Goal: Task Accomplishment & Management: Manage account settings

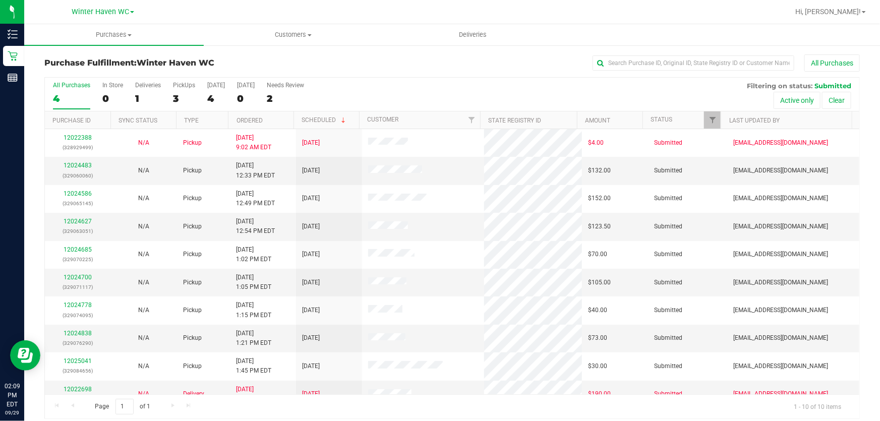
click at [424, 83] on div "All Purchases 4 In Store 0 Deliveries 1 PickUps 3 [DATE] 4 [DATE] 0 Needs Revie…" at bounding box center [452, 82] width 814 height 8
click at [178, 95] on div "3" at bounding box center [184, 99] width 22 height 12
click at [0, 0] on input "PickUps 3" at bounding box center [0, 0] width 0 height 0
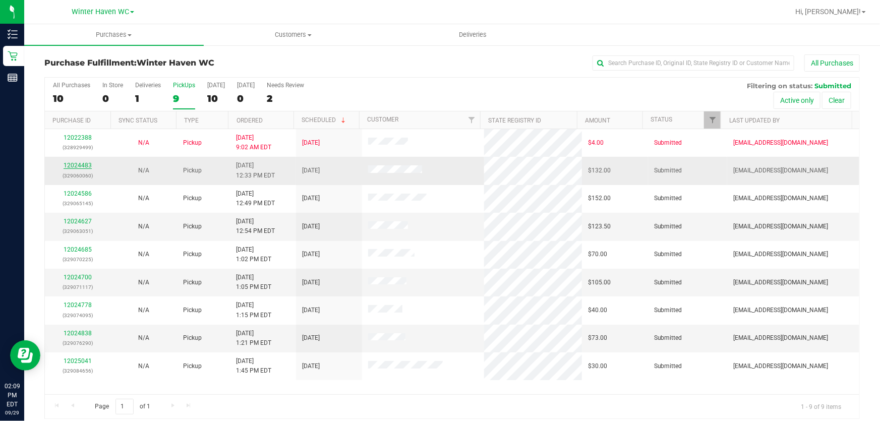
click at [81, 163] on link "12024483" at bounding box center [78, 165] width 28 height 7
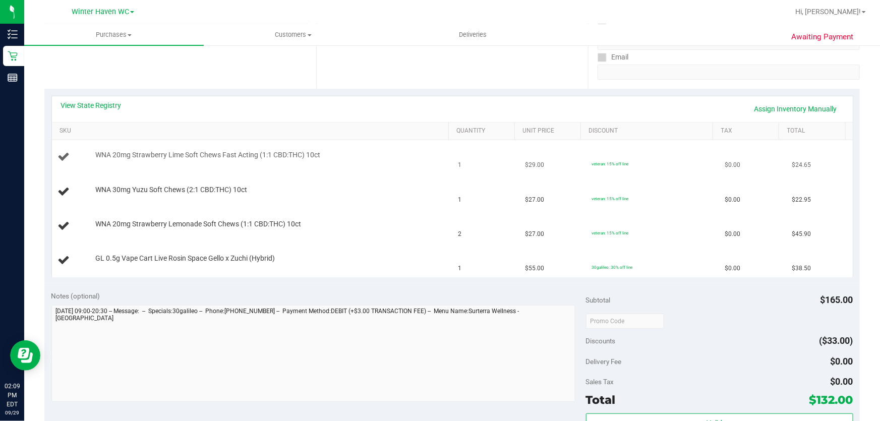
scroll to position [137, 0]
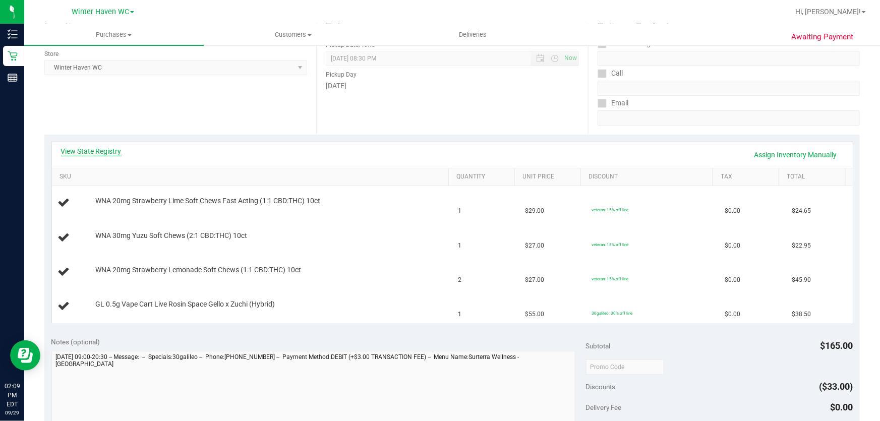
click at [96, 147] on link "View State Registry" at bounding box center [91, 151] width 61 height 10
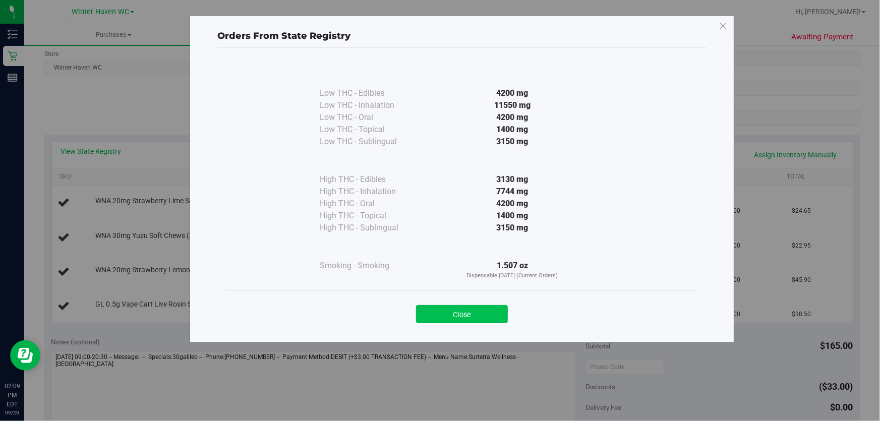
click at [470, 314] on button "Close" at bounding box center [462, 314] width 92 height 18
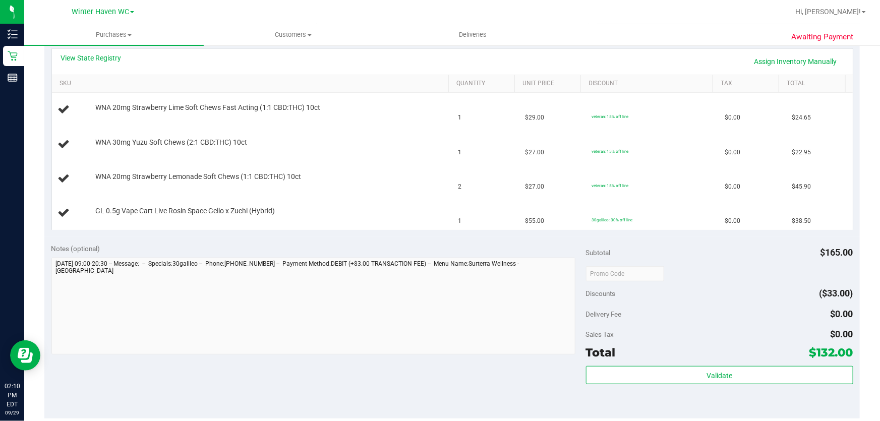
scroll to position [275, 0]
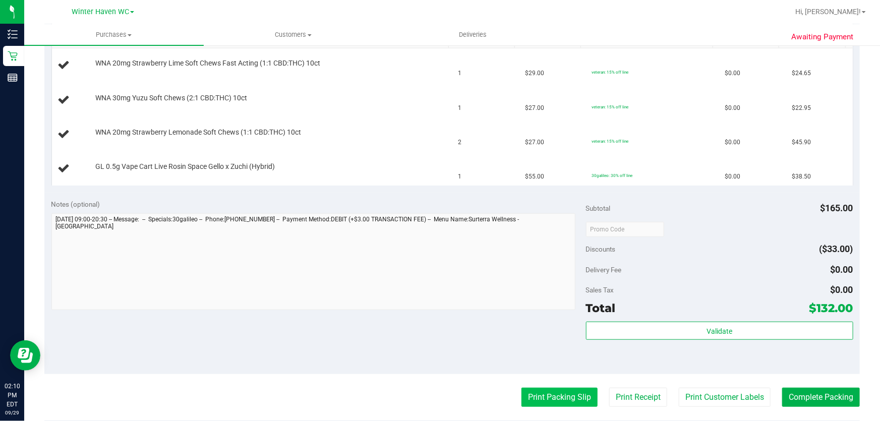
click at [539, 396] on button "Print Packing Slip" at bounding box center [559, 397] width 76 height 19
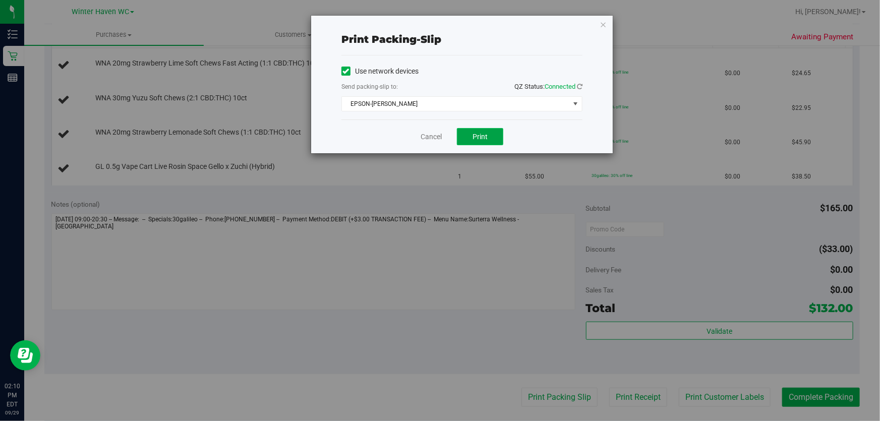
click at [484, 139] on span "Print" at bounding box center [479, 137] width 15 height 8
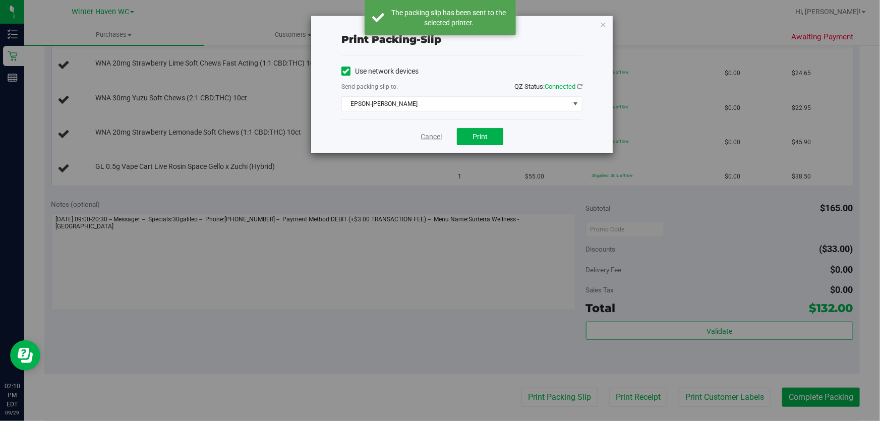
click at [433, 136] on link "Cancel" at bounding box center [431, 137] width 21 height 11
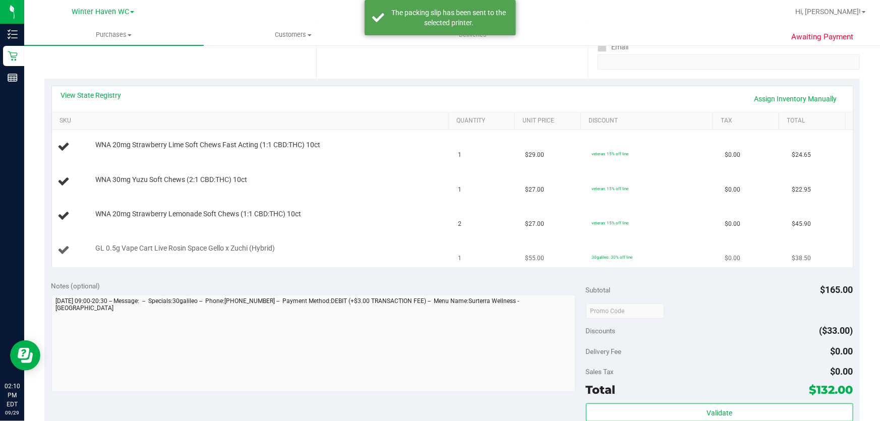
scroll to position [183, 0]
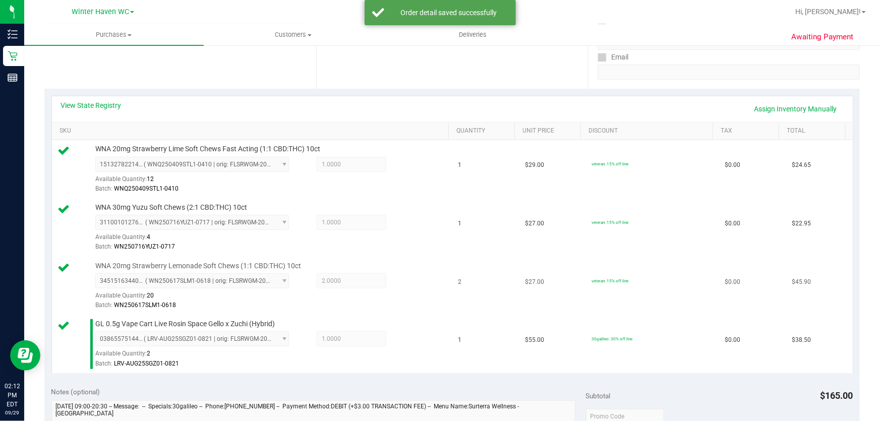
click at [645, 312] on td "veteran: 15% off line" at bounding box center [652, 286] width 134 height 58
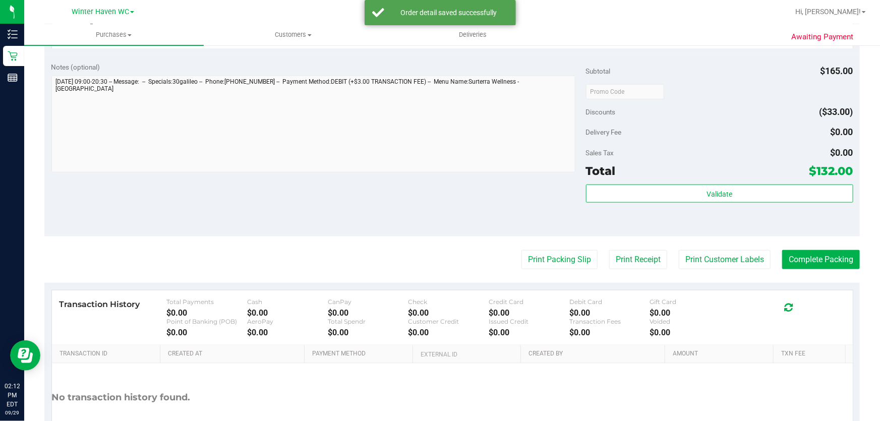
scroll to position [576, 0]
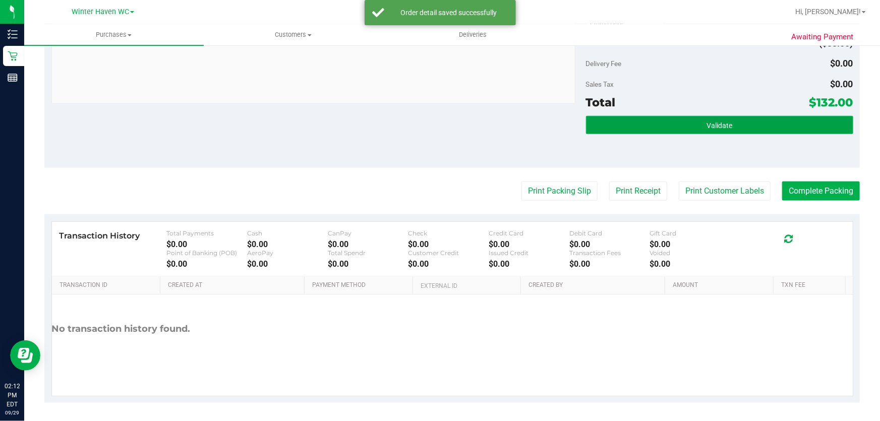
click at [739, 116] on button "Validate" at bounding box center [719, 125] width 267 height 18
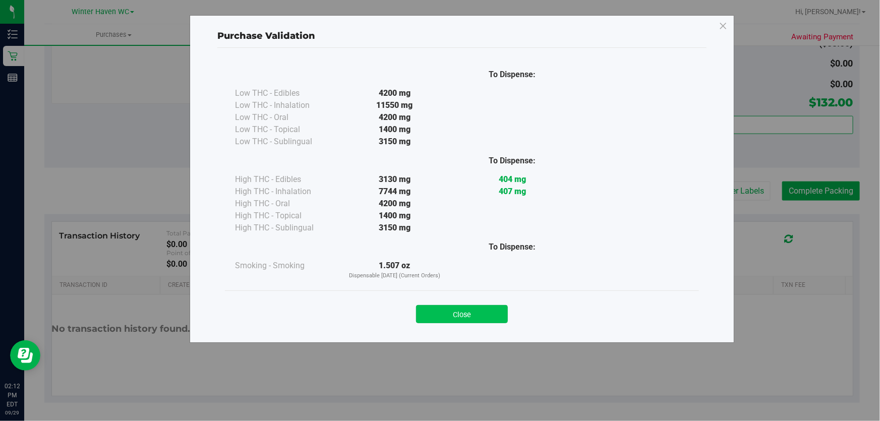
click at [475, 323] on button "Close" at bounding box center [462, 314] width 92 height 18
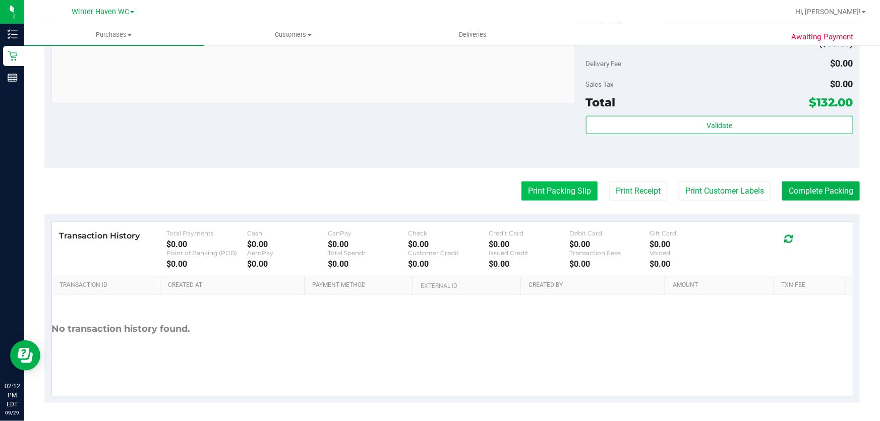
click at [550, 192] on button "Print Packing Slip" at bounding box center [559, 191] width 76 height 19
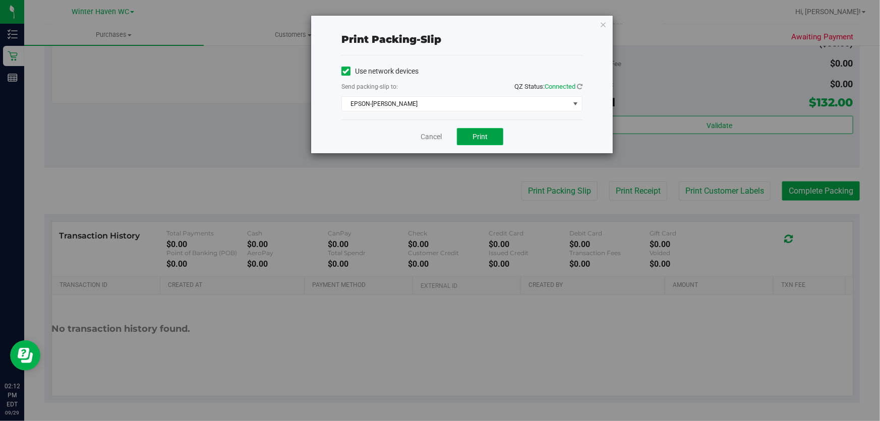
click at [484, 140] on span "Print" at bounding box center [479, 137] width 15 height 8
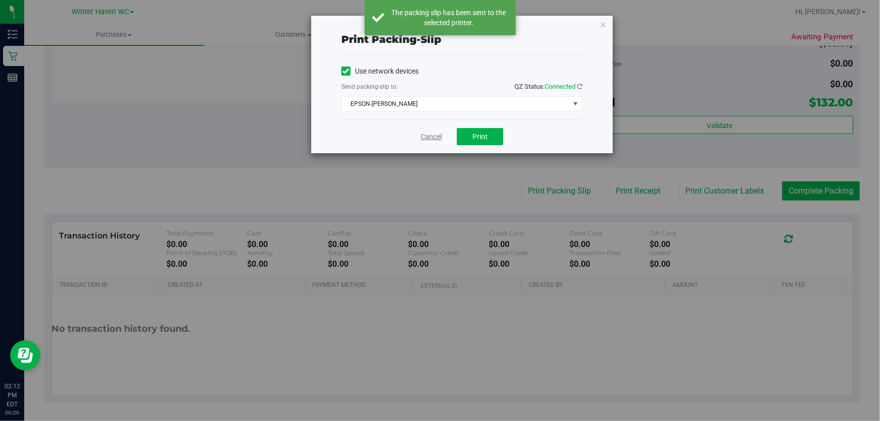
click at [429, 138] on link "Cancel" at bounding box center [431, 137] width 21 height 11
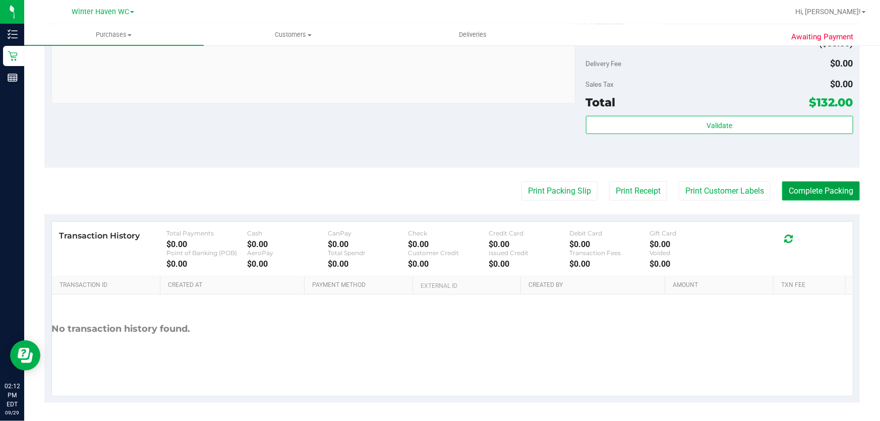
click at [820, 198] on button "Complete Packing" at bounding box center [821, 191] width 78 height 19
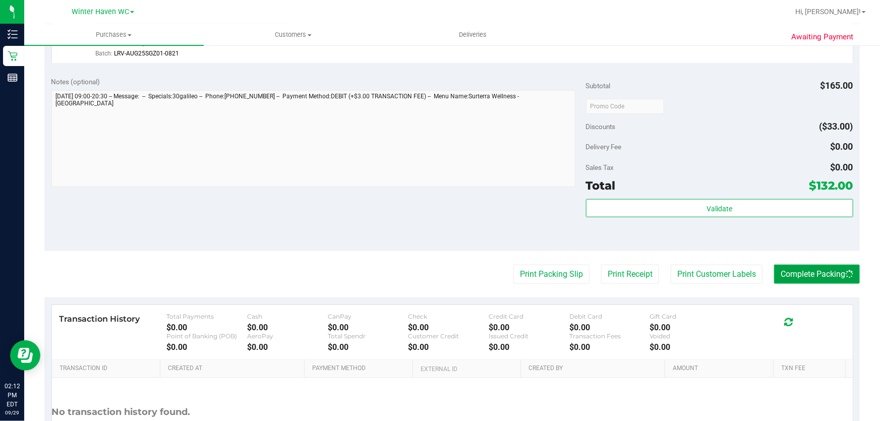
scroll to position [494, 0]
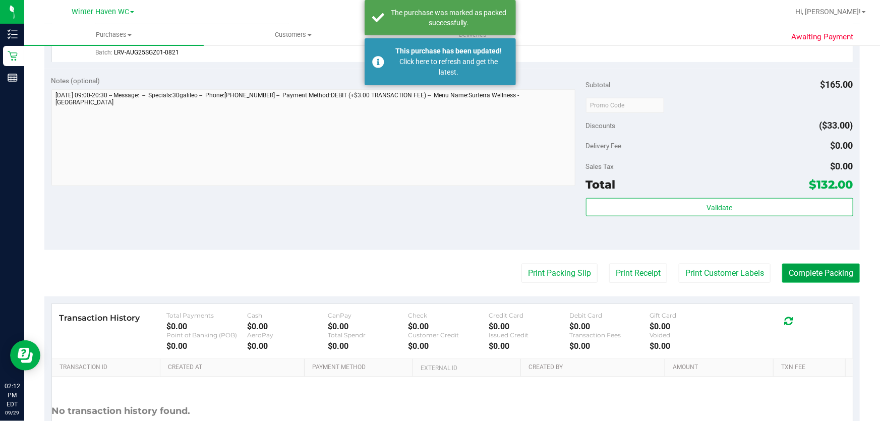
click at [820, 273] on button "Complete Packing" at bounding box center [821, 273] width 78 height 19
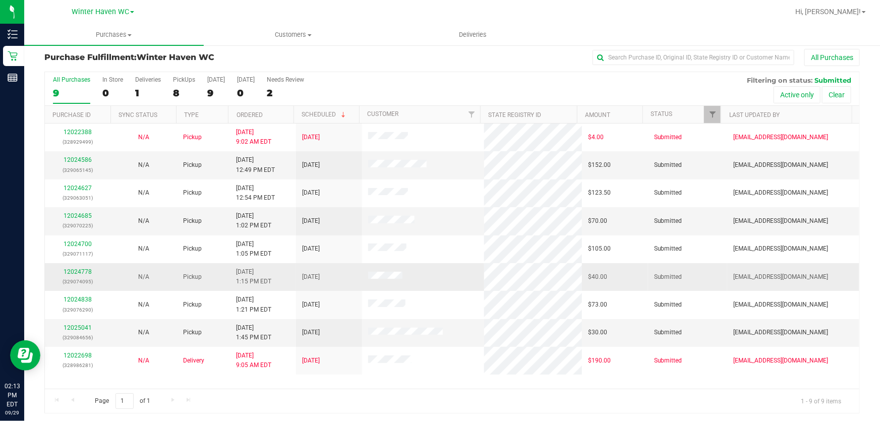
scroll to position [8, 0]
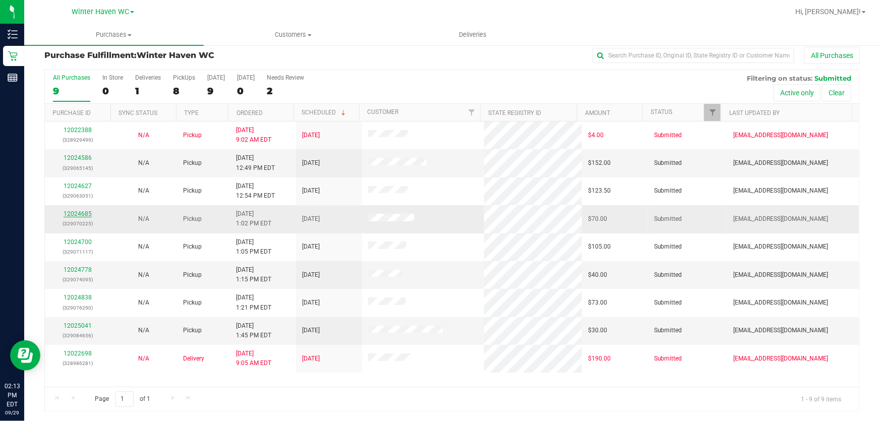
click at [83, 212] on link "12024685" at bounding box center [78, 213] width 28 height 7
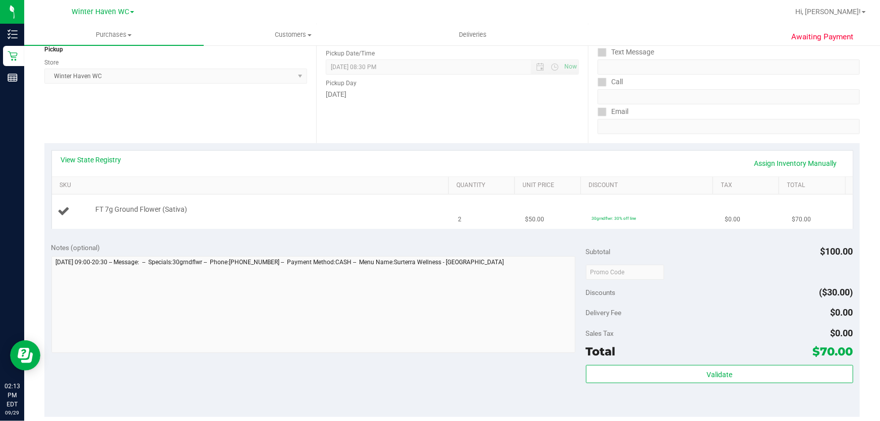
scroll to position [99, 0]
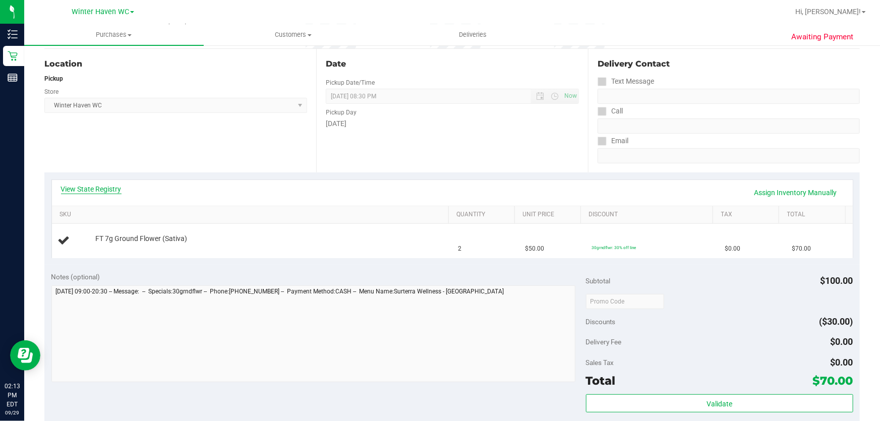
click at [106, 187] on link "View State Registry" at bounding box center [91, 189] width 61 height 10
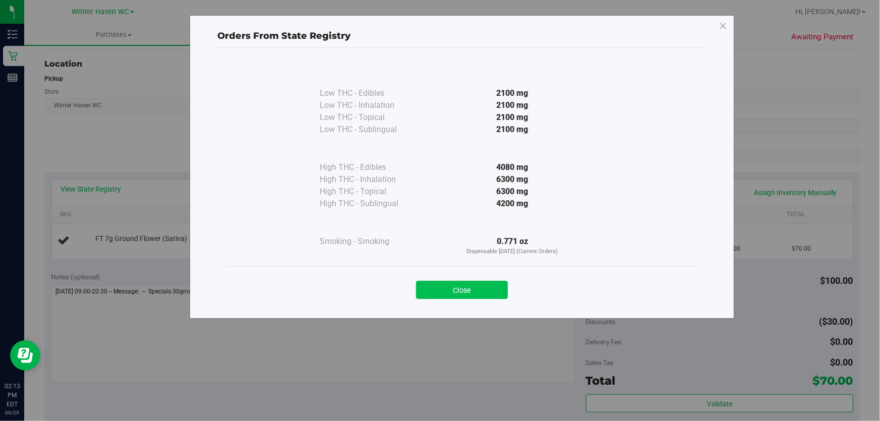
click at [494, 287] on button "Close" at bounding box center [462, 290] width 92 height 18
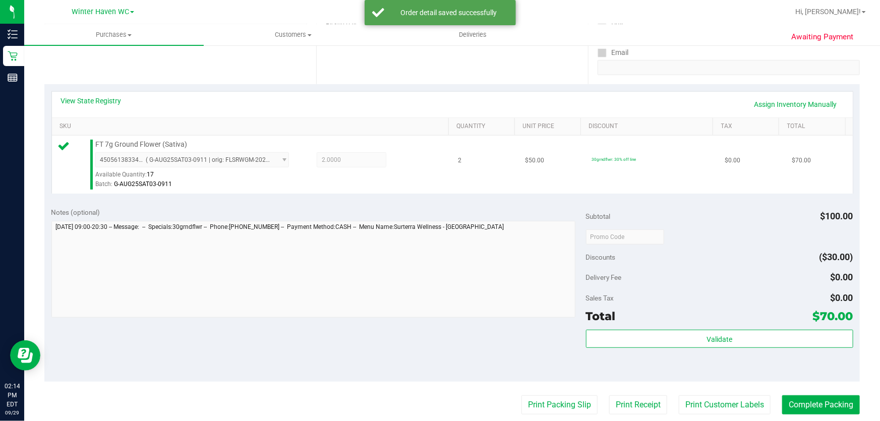
scroll to position [229, 0]
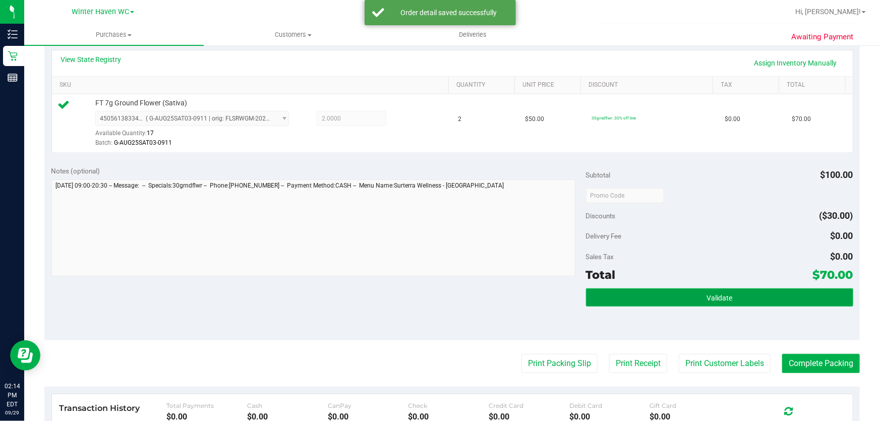
click at [708, 295] on span "Validate" at bounding box center [719, 298] width 26 height 8
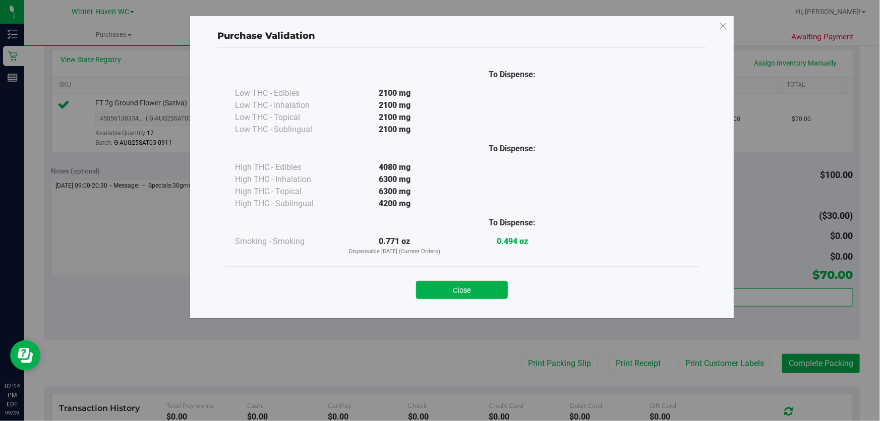
click at [483, 292] on button "Close" at bounding box center [462, 290] width 92 height 18
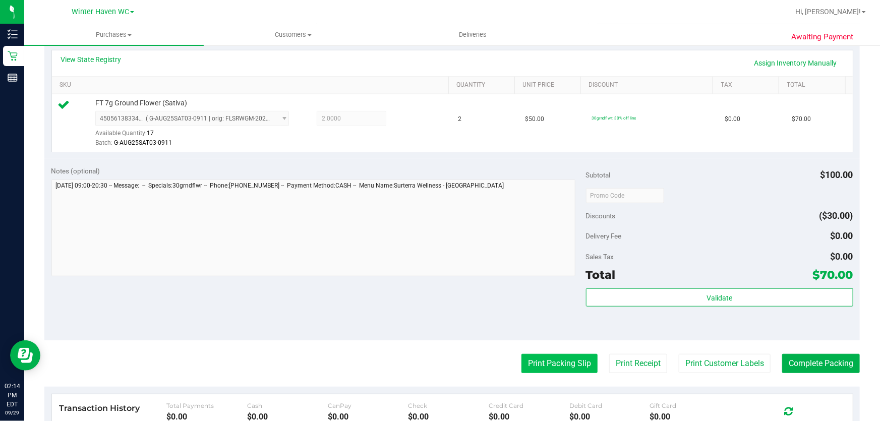
click at [540, 360] on button "Print Packing Slip" at bounding box center [559, 363] width 76 height 19
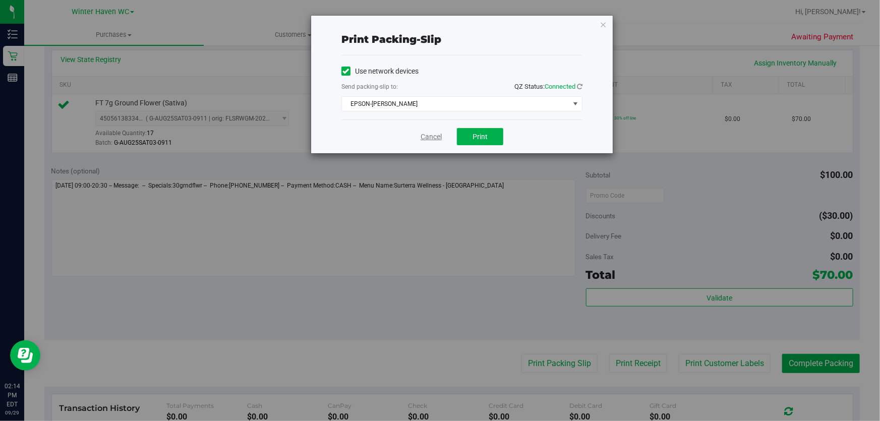
click at [433, 136] on link "Cancel" at bounding box center [431, 137] width 21 height 11
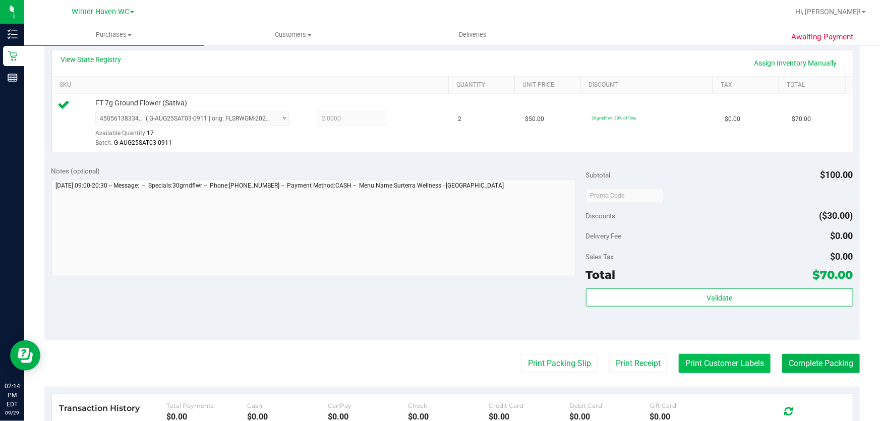
click at [721, 362] on button "Print Customer Labels" at bounding box center [725, 363] width 92 height 19
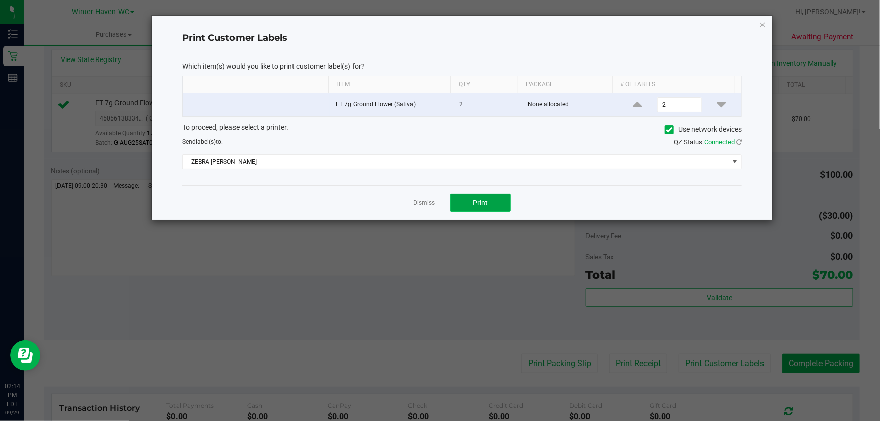
click at [491, 202] on button "Print" at bounding box center [480, 203] width 61 height 18
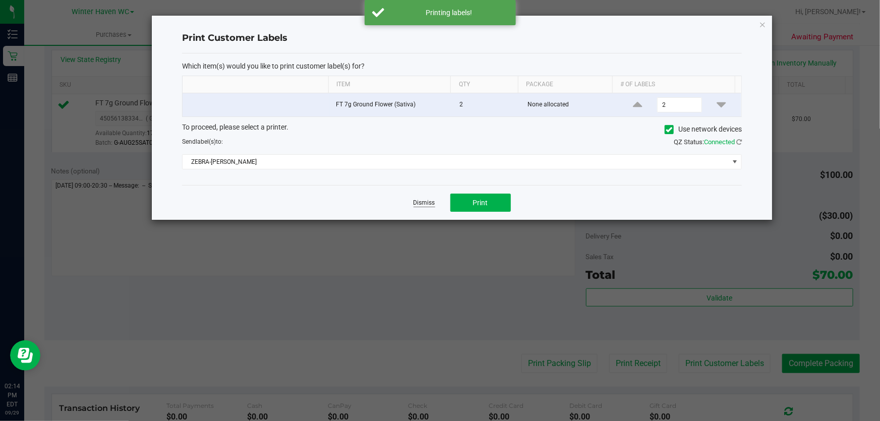
click at [432, 200] on link "Dismiss" at bounding box center [424, 203] width 22 height 9
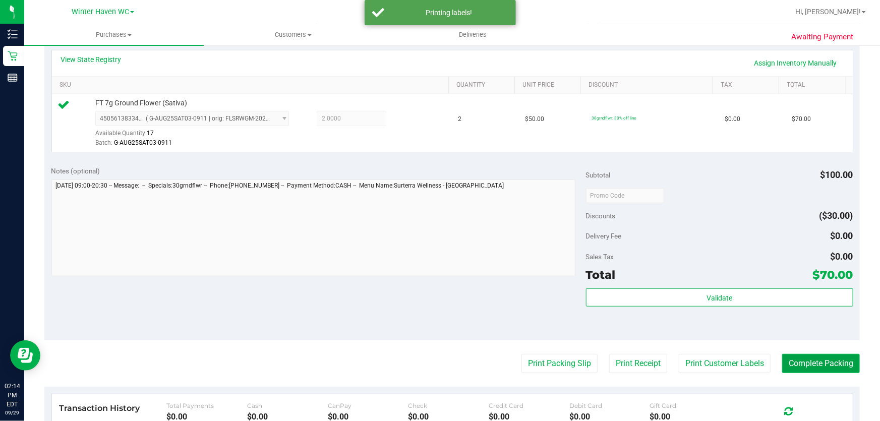
click at [839, 361] on button "Complete Packing" at bounding box center [821, 363] width 78 height 19
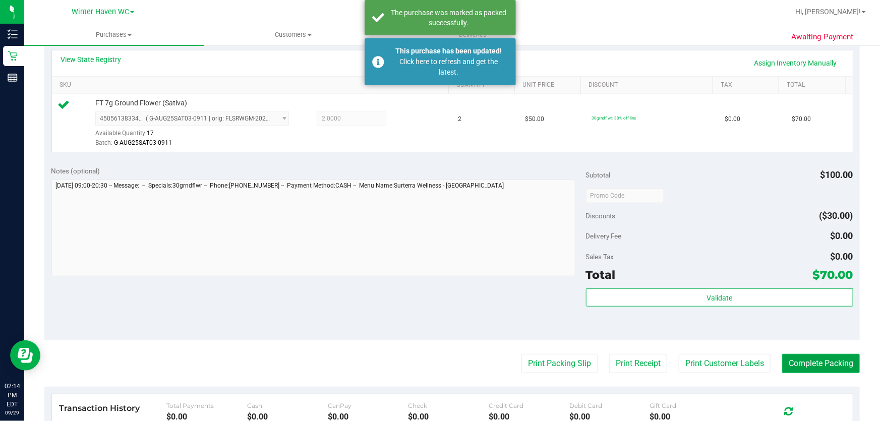
click at [820, 363] on button "Complete Packing" at bounding box center [821, 363] width 78 height 19
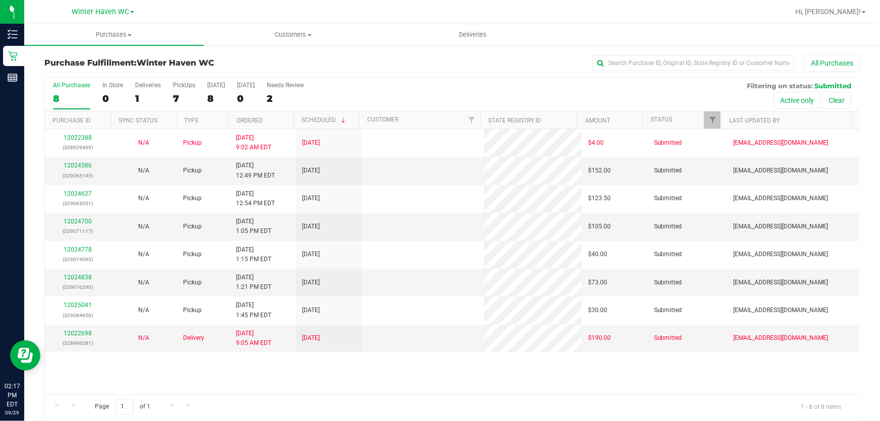
click at [376, 85] on div "All Purchases 8 In Store 0 Deliveries 1 PickUps 7 [DATE] 8 [DATE] 0 Needs Revie…" at bounding box center [452, 82] width 814 height 8
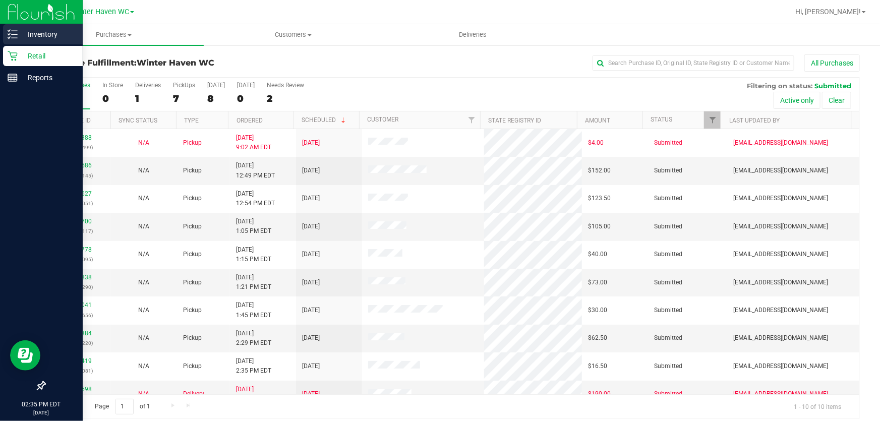
click at [42, 32] on p "Inventory" at bounding box center [48, 34] width 61 height 12
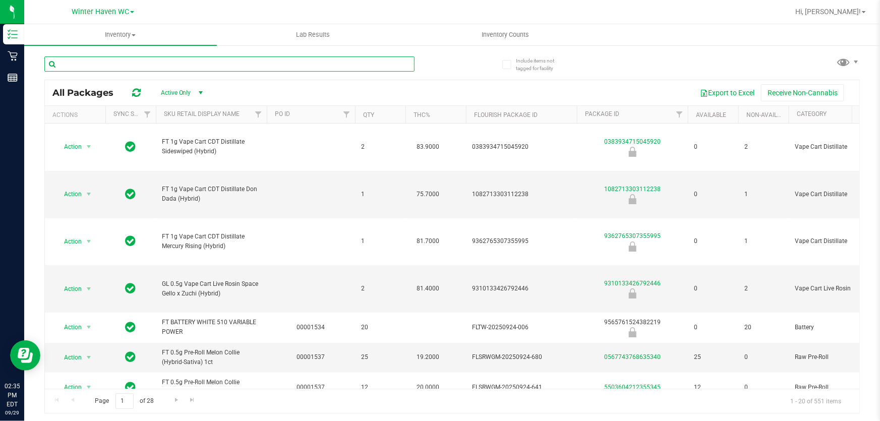
click at [339, 59] on input "text" at bounding box center [229, 63] width 370 height 15
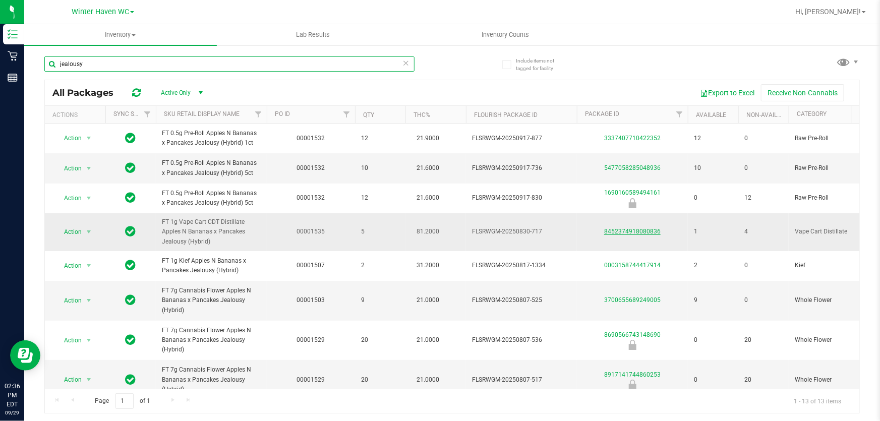
type input "jealousy"
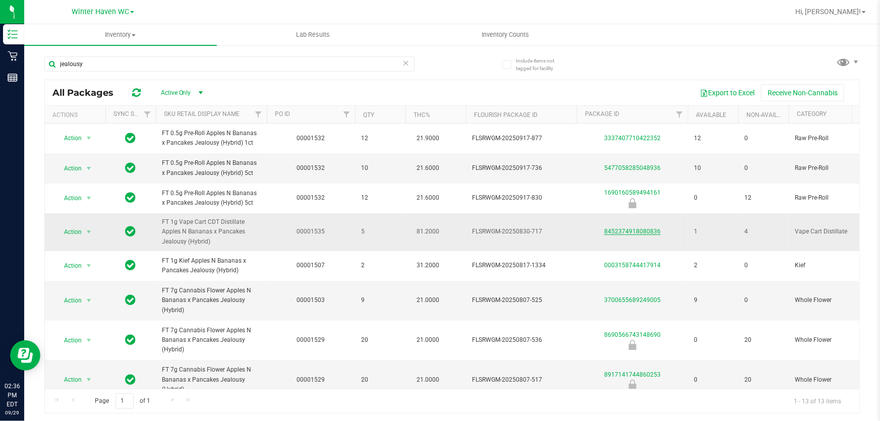
click at [635, 231] on link "8452374918080836" at bounding box center [632, 231] width 56 height 7
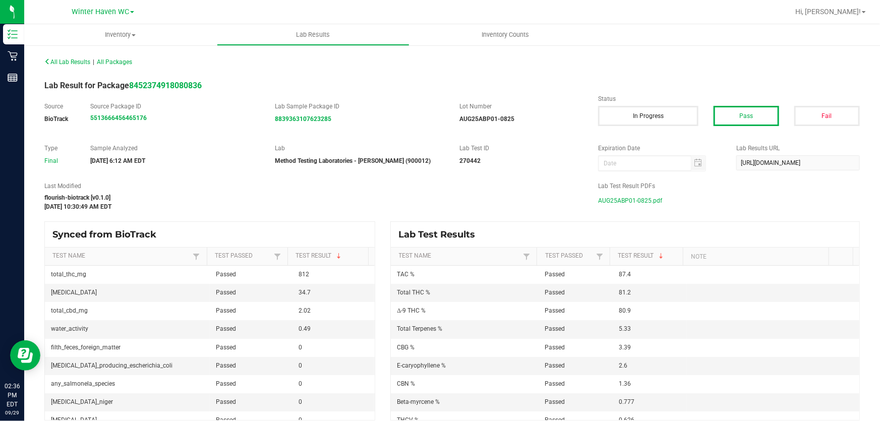
click at [640, 198] on span "AUG25ABP01-0825.pdf" at bounding box center [630, 200] width 64 height 15
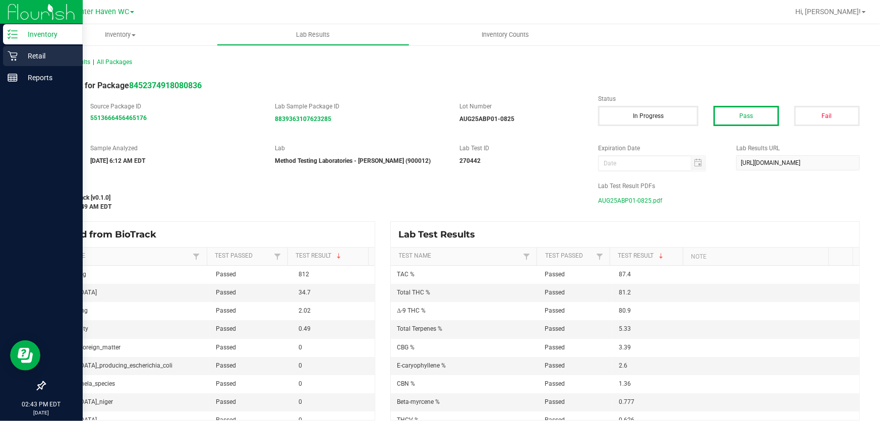
click at [45, 57] on p "Retail" at bounding box center [48, 56] width 61 height 12
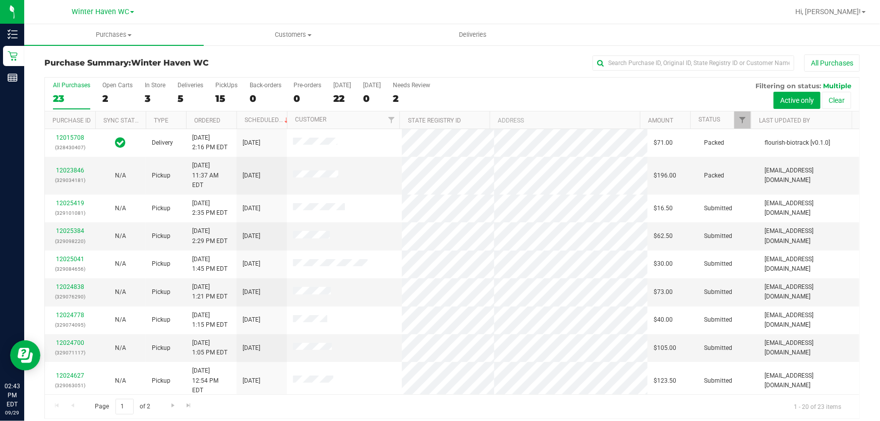
click at [544, 90] on div "All Purchases 23 Open Carts 2 In Store 3 Deliveries 5 PickUps 15 Back-orders 0 …" at bounding box center [452, 95] width 814 height 34
click at [227, 99] on div "15" at bounding box center [226, 99] width 22 height 12
click at [0, 0] on input "PickUps 15" at bounding box center [0, 0] width 0 height 0
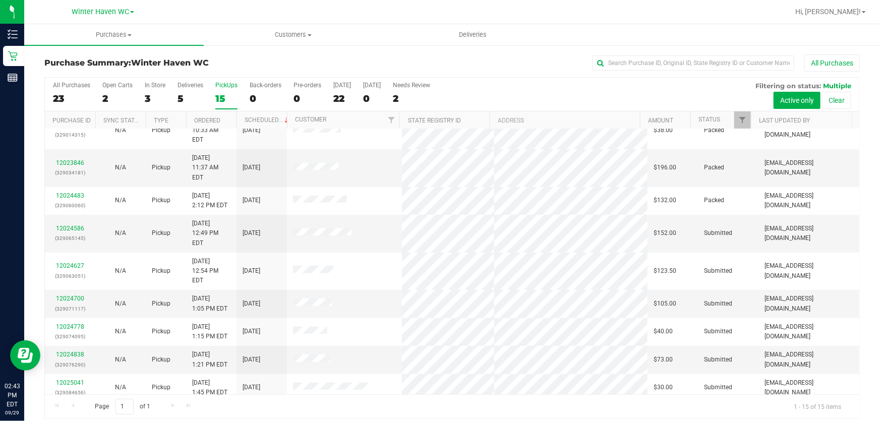
scroll to position [152, 0]
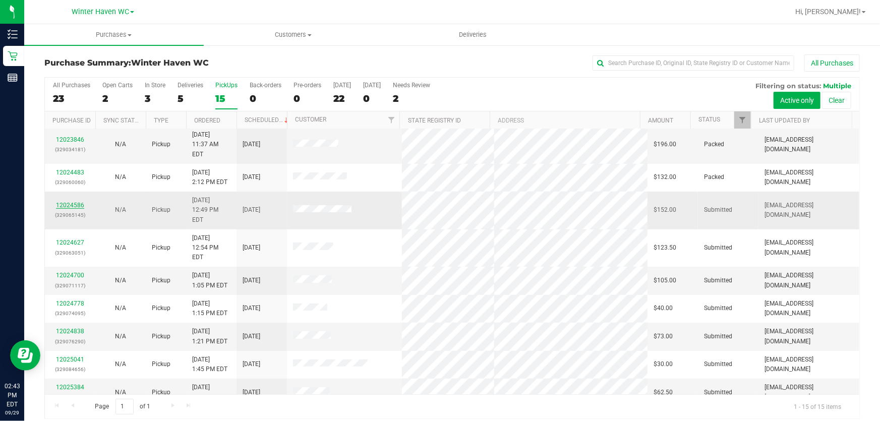
click at [79, 202] on link "12024586" at bounding box center [70, 205] width 28 height 7
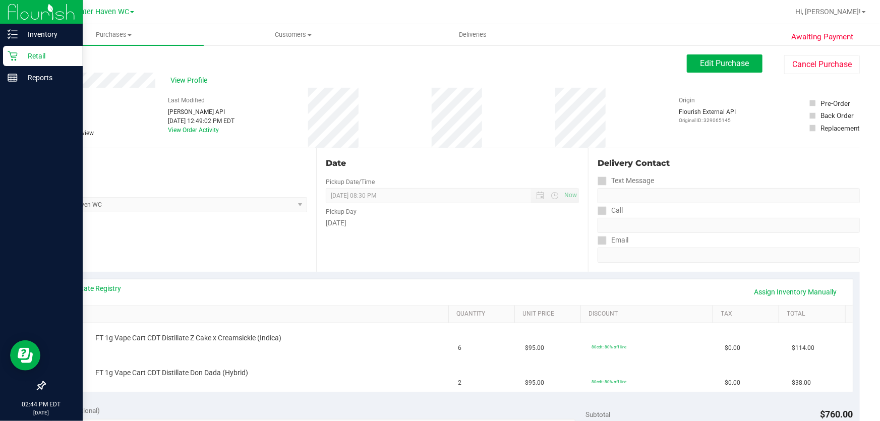
click at [35, 52] on p "Retail" at bounding box center [48, 56] width 61 height 12
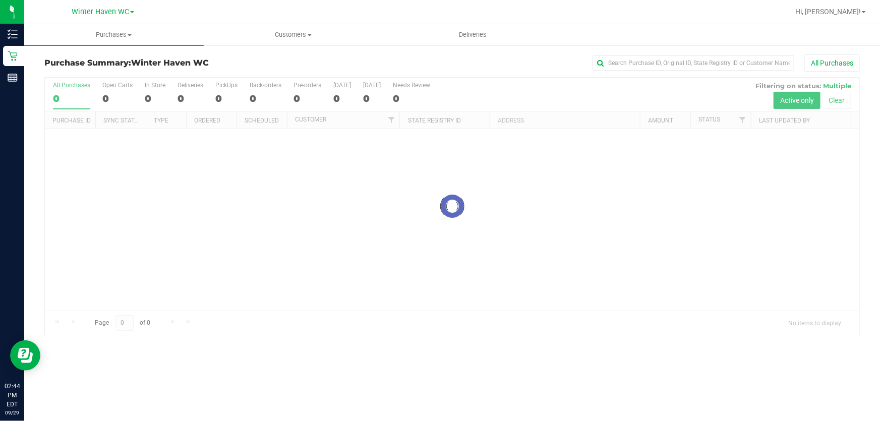
click at [610, 97] on div at bounding box center [452, 206] width 814 height 257
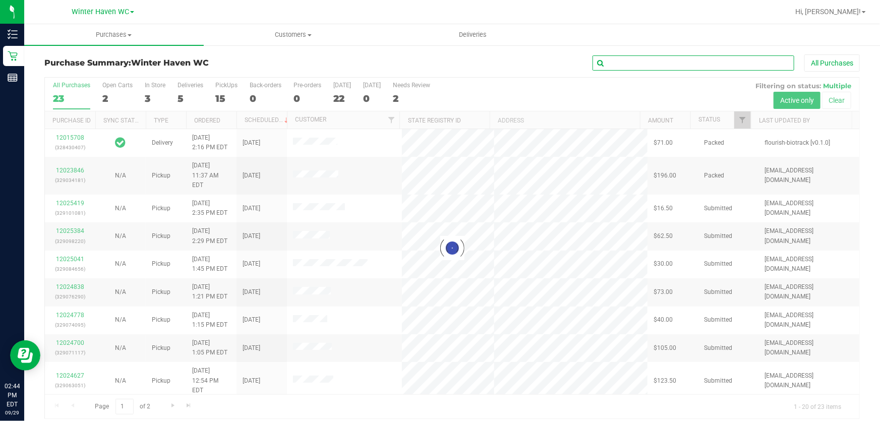
click at [649, 60] on input "text" at bounding box center [694, 62] width 202 height 15
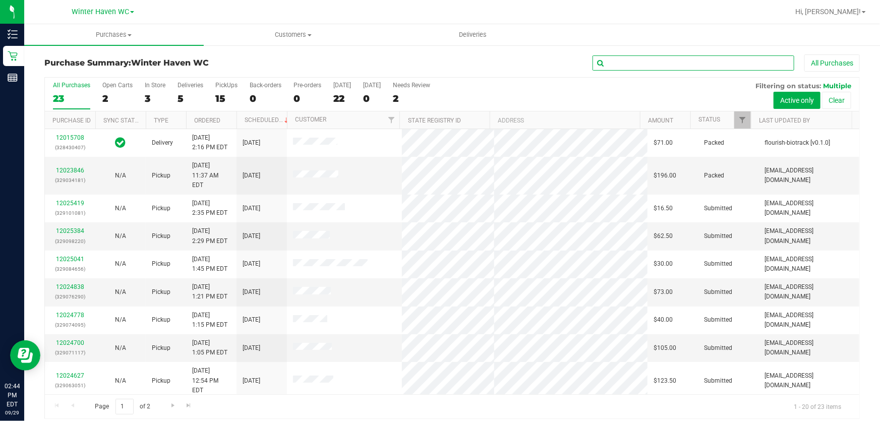
click at [649, 60] on input "text" at bounding box center [694, 62] width 202 height 15
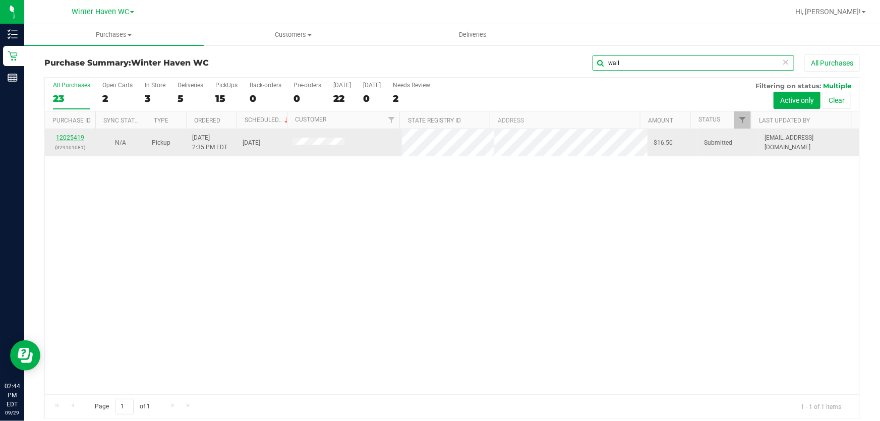
type input "wall"
click at [77, 138] on link "12025419" at bounding box center [70, 137] width 28 height 7
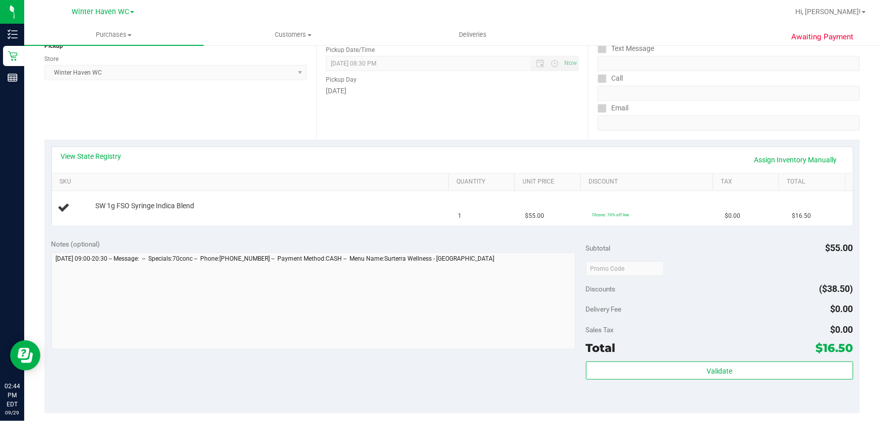
scroll to position [183, 0]
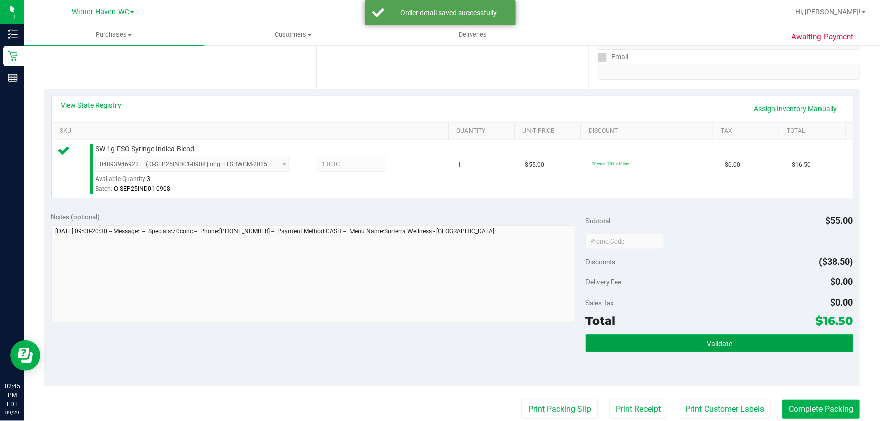
click at [679, 336] on button "Validate" at bounding box center [719, 343] width 267 height 18
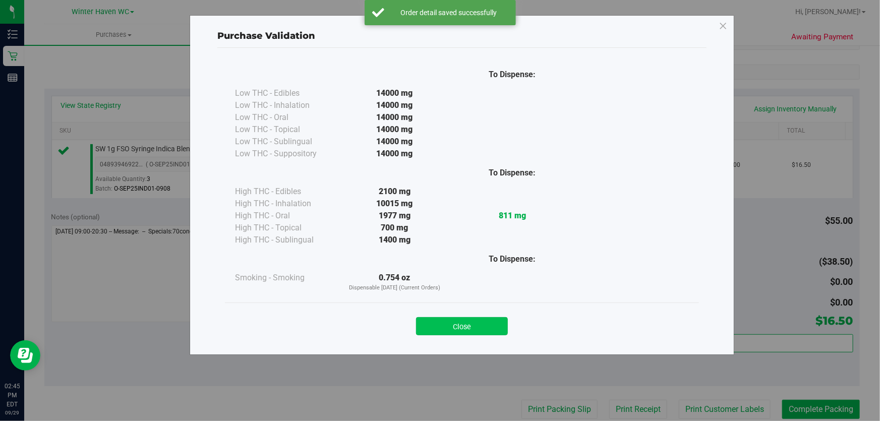
click at [482, 324] on button "Close" at bounding box center [462, 326] width 92 height 18
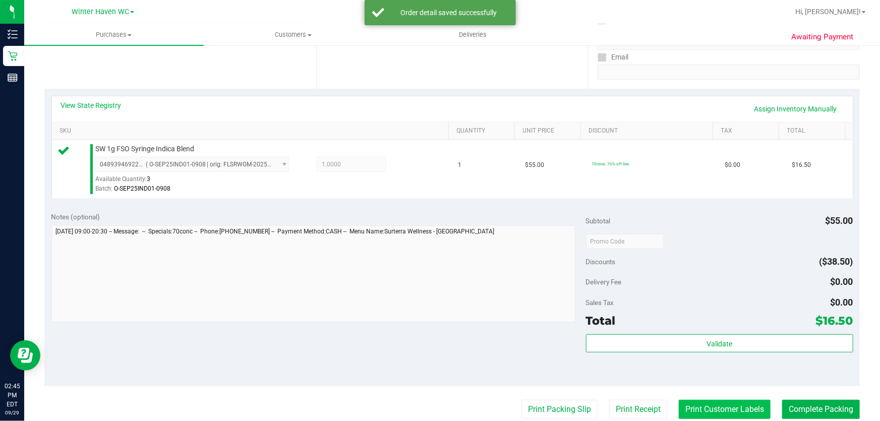
click at [734, 406] on button "Print Customer Labels" at bounding box center [725, 409] width 92 height 19
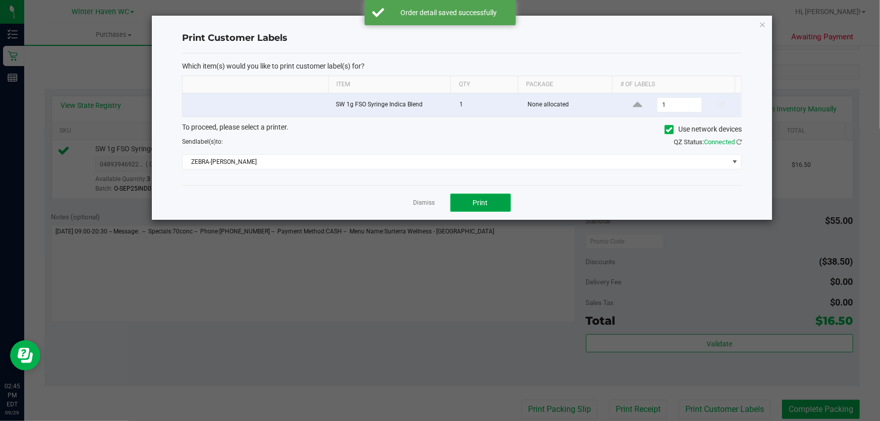
click at [474, 199] on span "Print" at bounding box center [480, 203] width 15 height 8
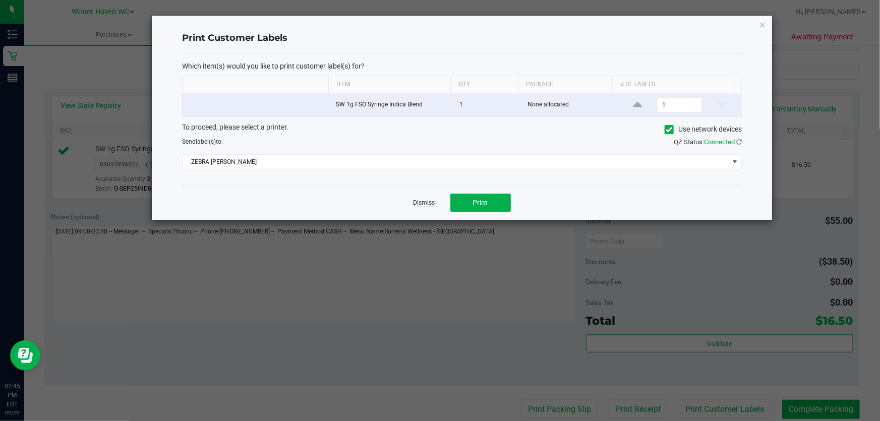
click at [424, 203] on link "Dismiss" at bounding box center [424, 203] width 22 height 9
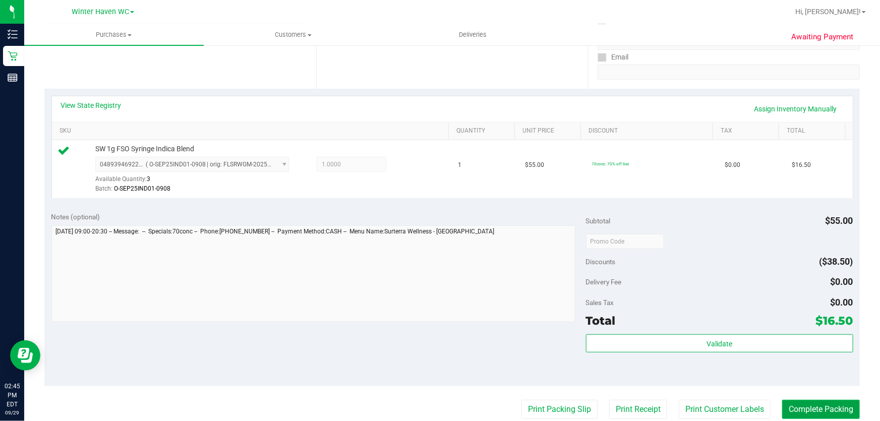
click at [825, 402] on button "Complete Packing" at bounding box center [821, 409] width 78 height 19
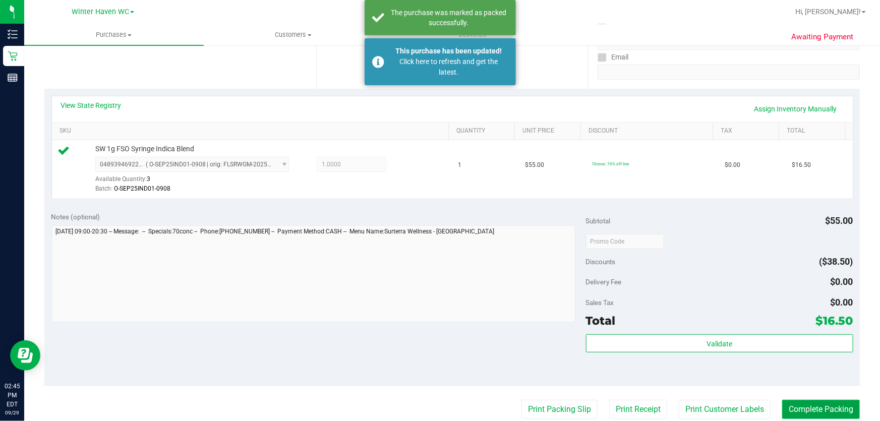
click at [824, 406] on button "Complete Packing" at bounding box center [821, 409] width 78 height 19
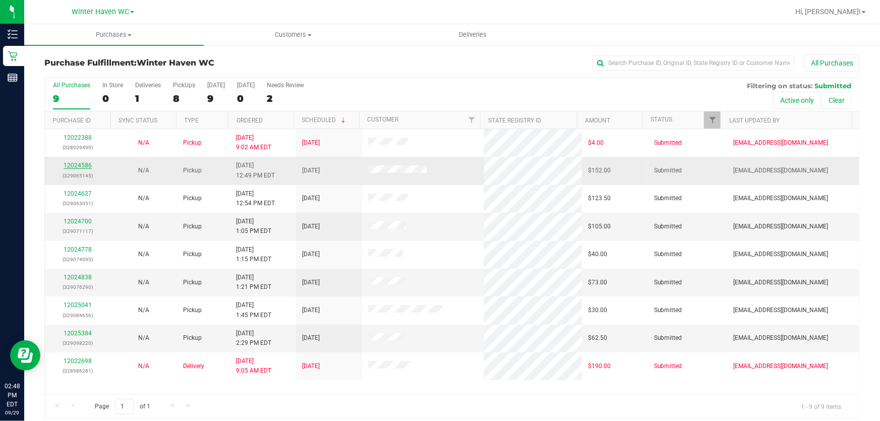
click at [72, 165] on link "12024586" at bounding box center [78, 165] width 28 height 7
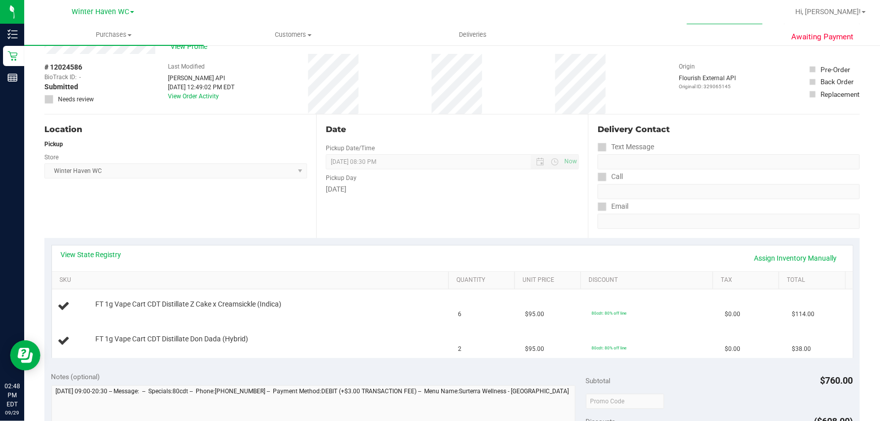
scroll to position [137, 0]
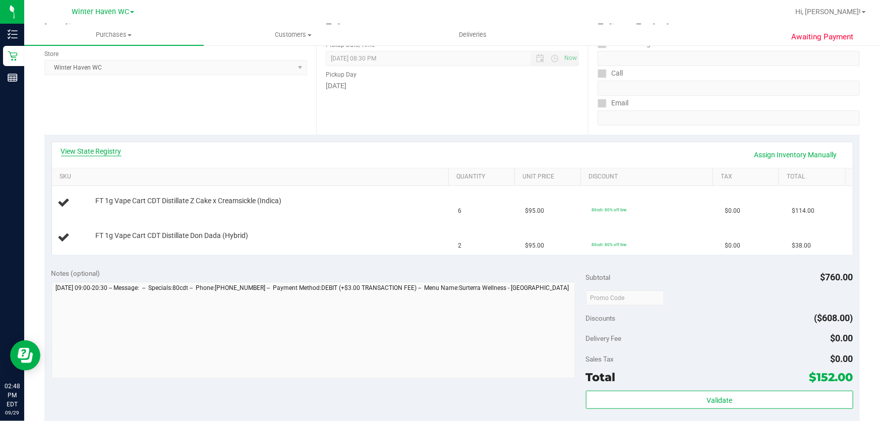
click at [108, 148] on link "View State Registry" at bounding box center [91, 151] width 61 height 10
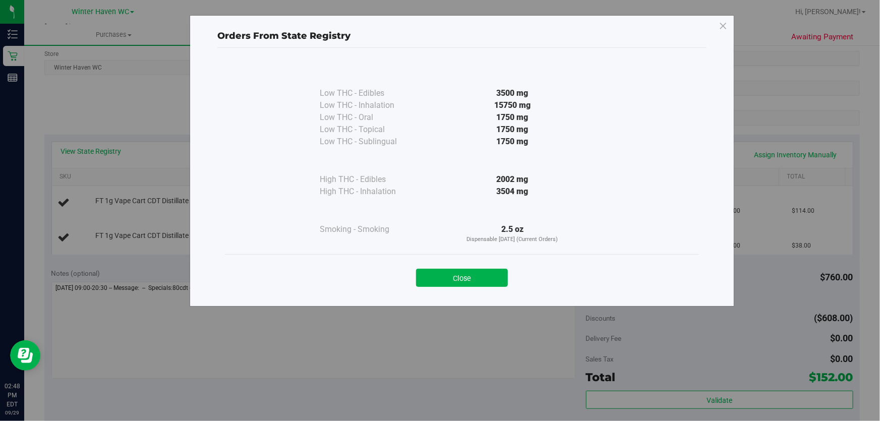
click at [448, 179] on div "2002 mg" at bounding box center [513, 179] width 184 height 12
click at [468, 269] on button "Close" at bounding box center [462, 278] width 92 height 18
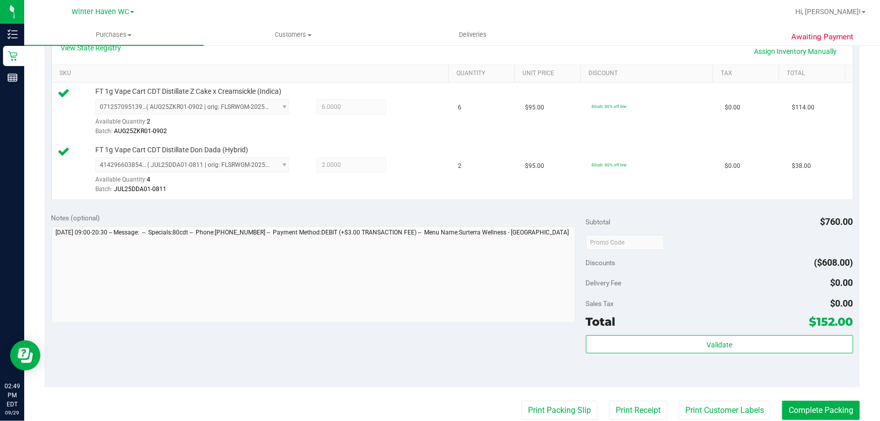
scroll to position [339, 0]
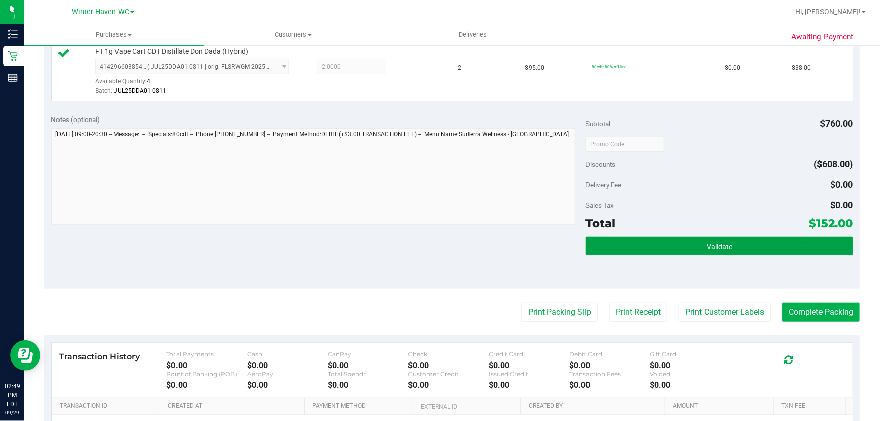
click at [750, 248] on button "Validate" at bounding box center [719, 246] width 267 height 18
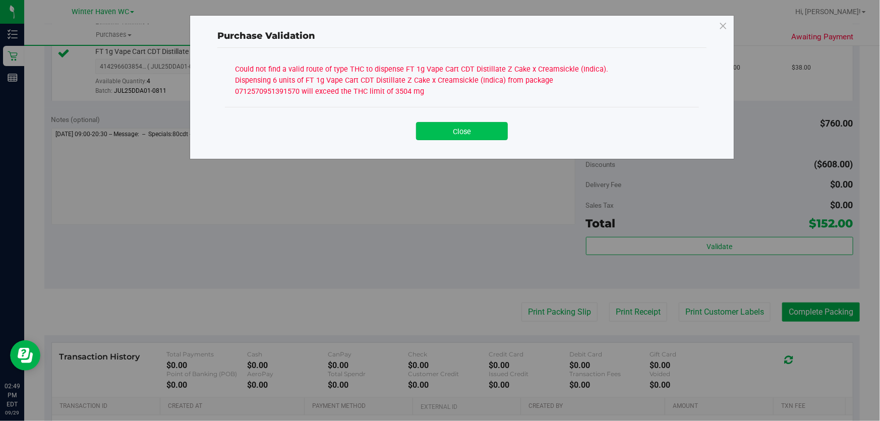
click at [488, 128] on button "Close" at bounding box center [462, 131] width 92 height 18
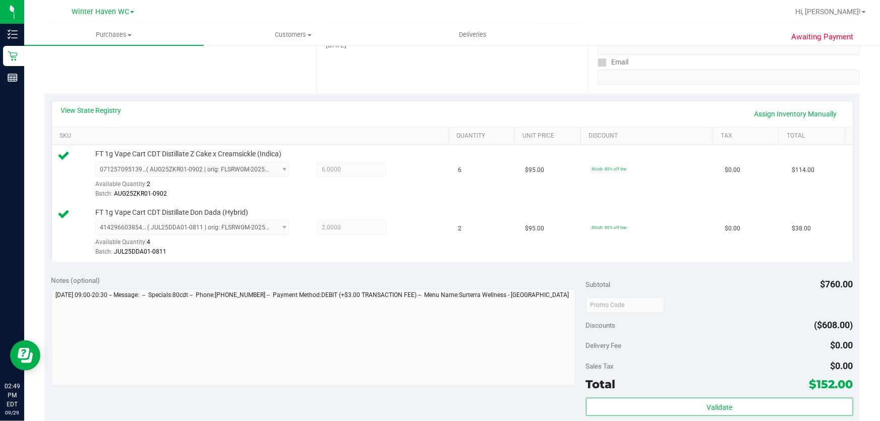
scroll to position [175, 0]
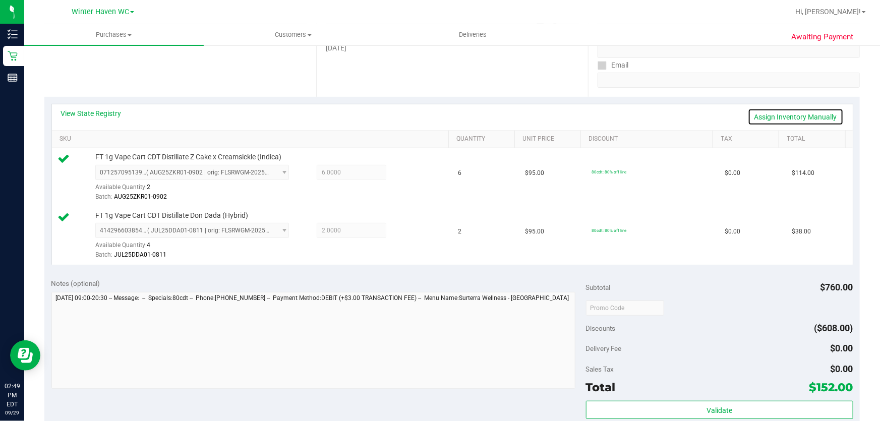
click at [805, 115] on link "Assign Inventory Manually" at bounding box center [796, 116] width 96 height 17
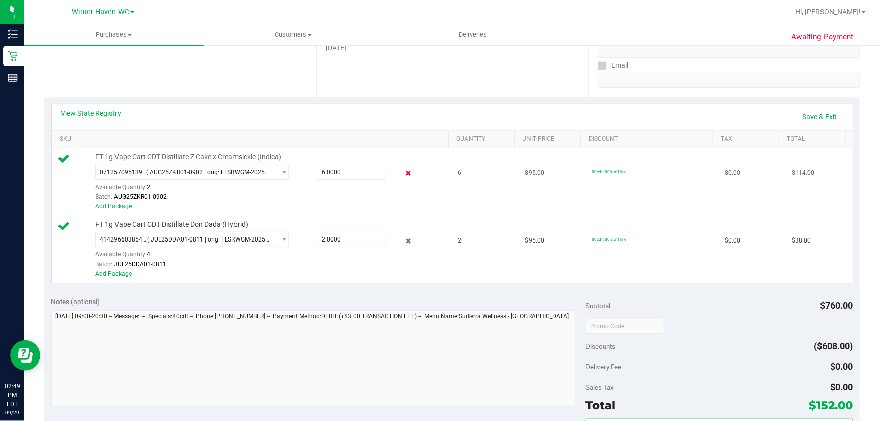
click at [403, 173] on icon at bounding box center [408, 174] width 11 height 12
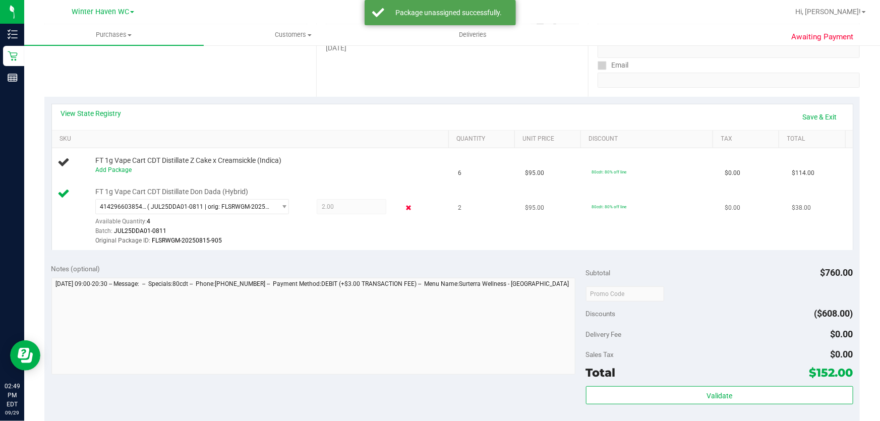
click at [403, 207] on icon at bounding box center [408, 208] width 11 height 12
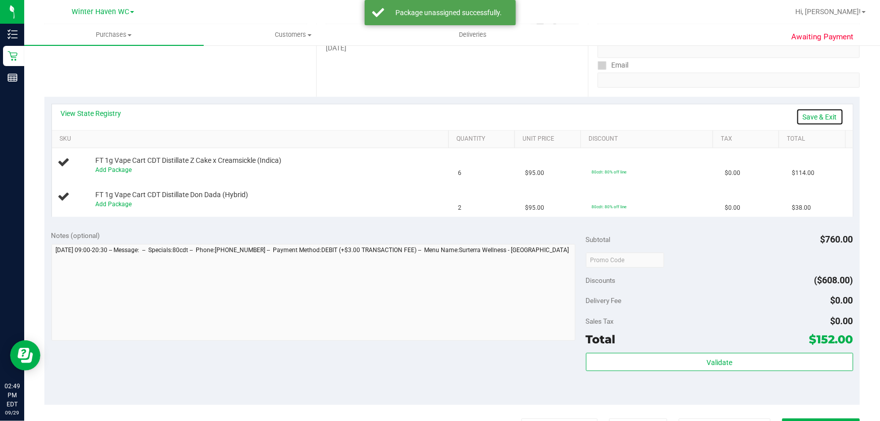
click at [809, 115] on link "Save & Exit" at bounding box center [819, 116] width 47 height 17
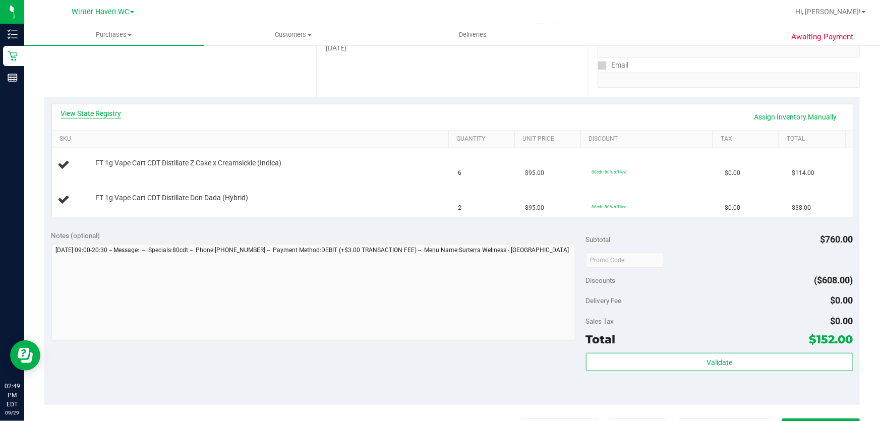
click at [89, 112] on link "View State Registry" at bounding box center [91, 113] width 61 height 10
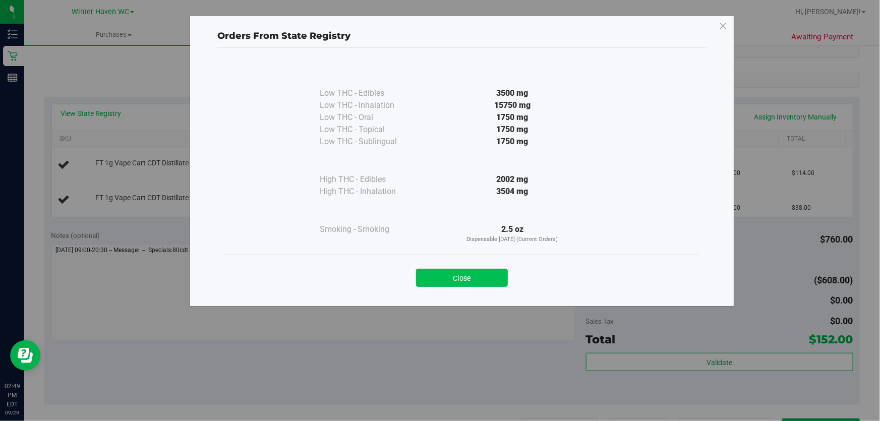
click at [479, 277] on button "Close" at bounding box center [462, 278] width 92 height 18
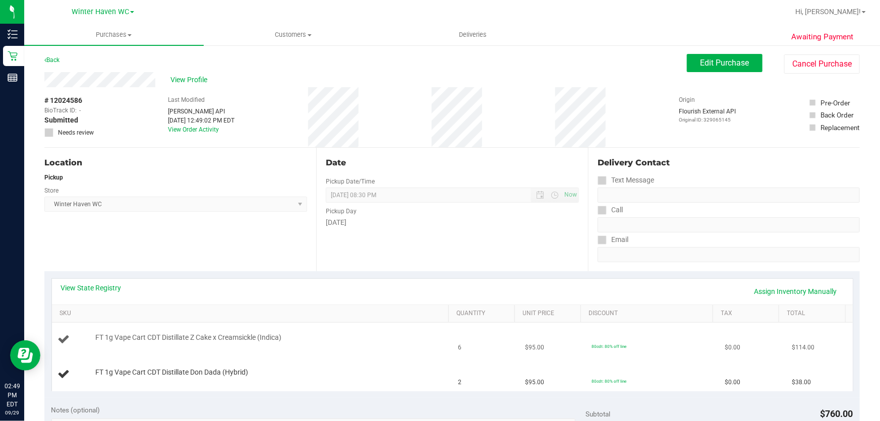
scroll to position [0, 0]
click at [709, 60] on span "Edit Purchase" at bounding box center [724, 63] width 49 height 10
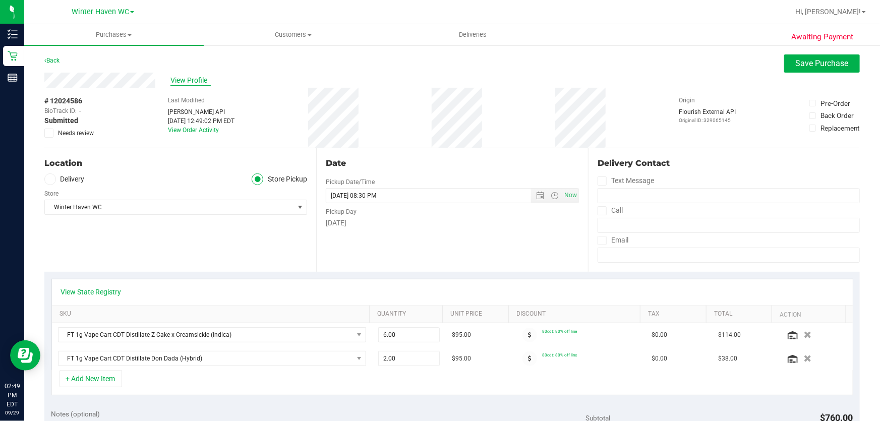
click at [199, 78] on span "View Profile" at bounding box center [190, 80] width 40 height 11
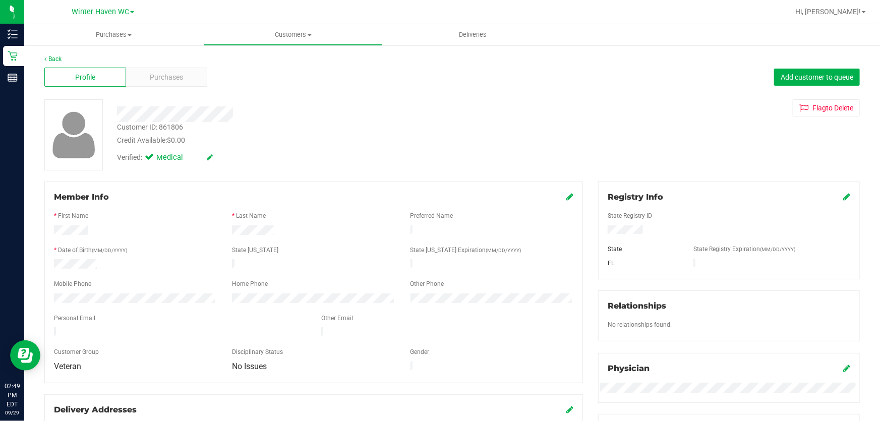
click at [175, 126] on div "Customer ID: 861806" at bounding box center [150, 127] width 66 height 11
copy div "861806"
click at [60, 58] on link "Back" at bounding box center [52, 58] width 17 height 7
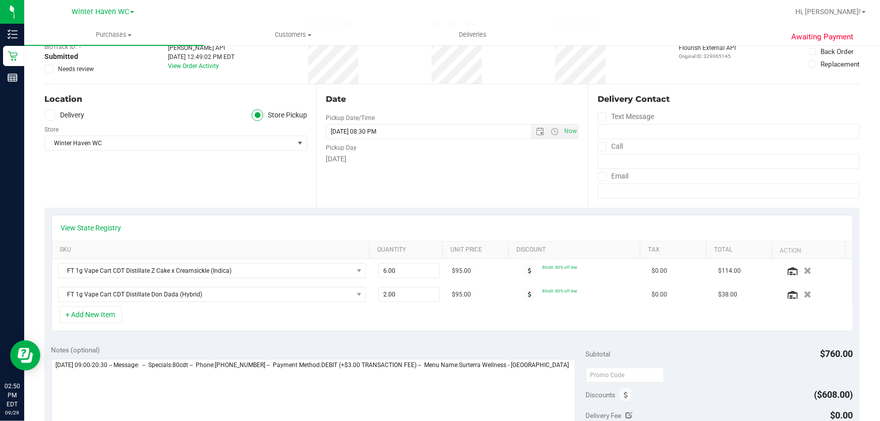
scroll to position [45, 0]
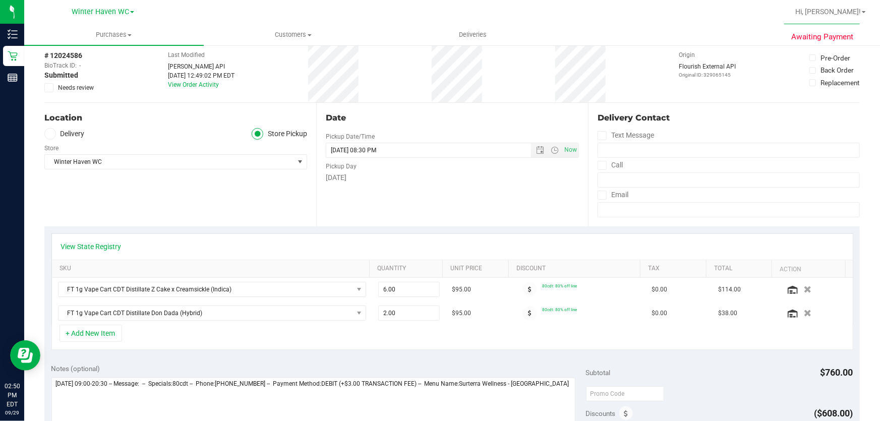
click at [46, 88] on icon at bounding box center [49, 88] width 7 height 0
click at [0, 0] on input "Needs review" at bounding box center [0, 0] width 0 height 0
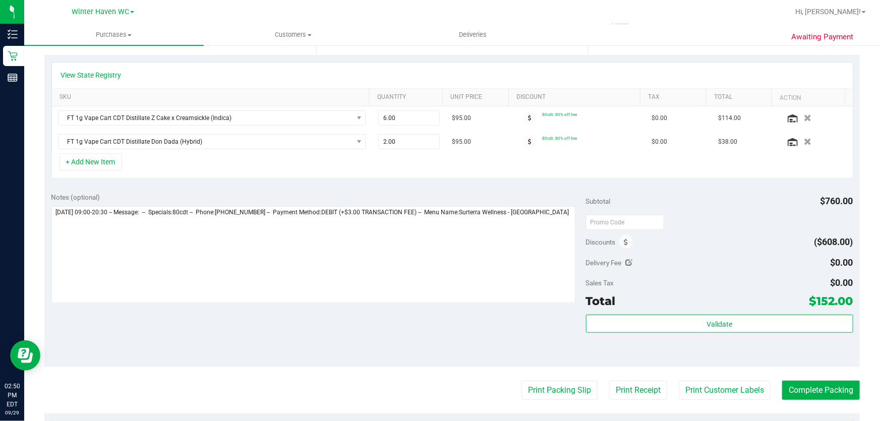
scroll to position [275, 0]
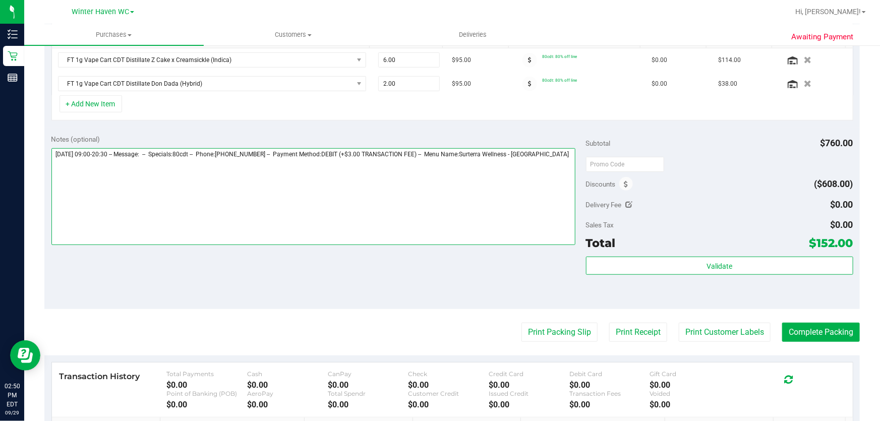
click at [566, 155] on textarea at bounding box center [313, 196] width 524 height 97
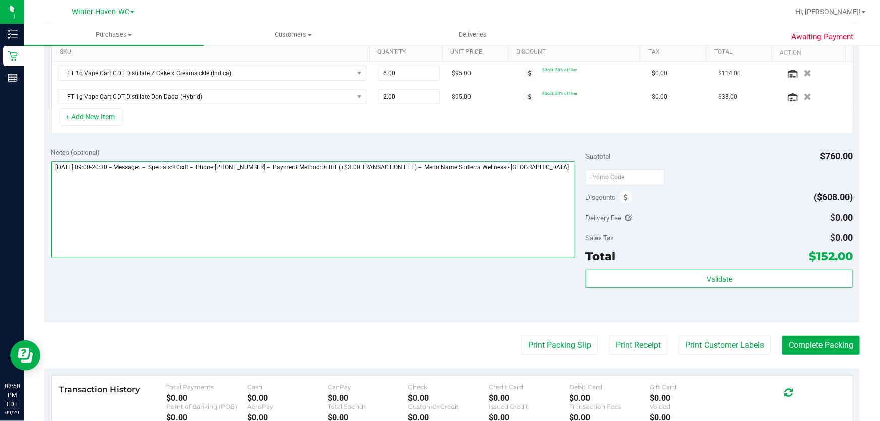
scroll to position [260, 0]
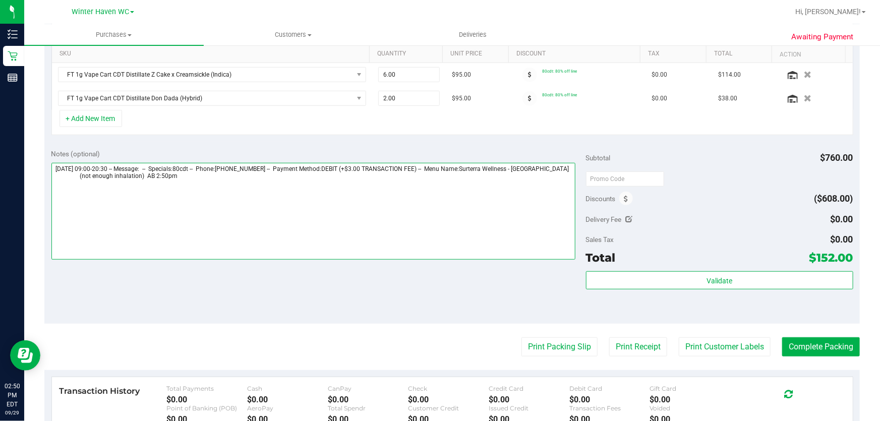
type textarea "[DATE] 09:00-20:30 -- Message: -- Specials:80cdt -- Phone:[PHONE_NUMBER] -- Pay…"
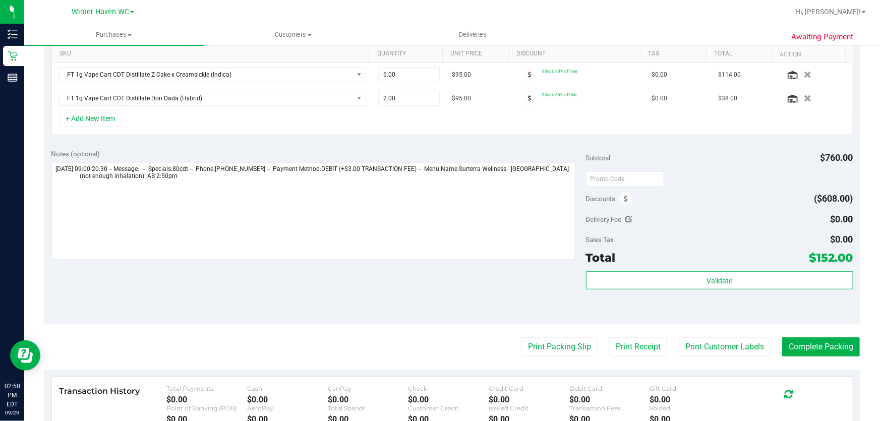
click at [701, 204] on div "Discounts ($608.00)" at bounding box center [719, 199] width 267 height 18
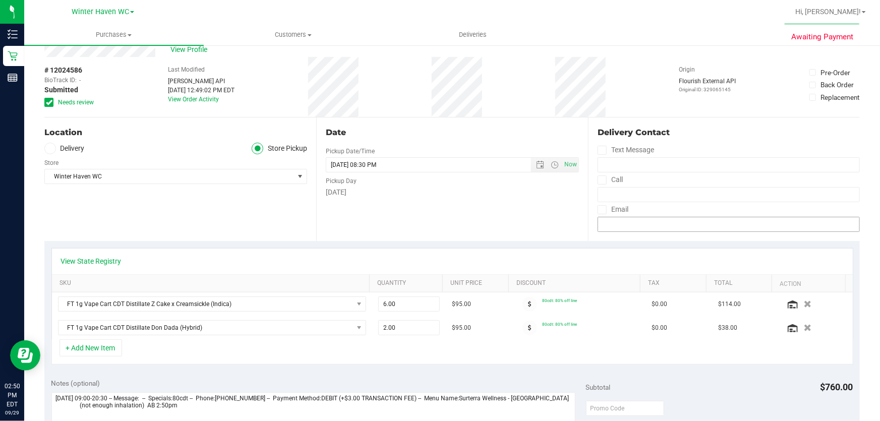
scroll to position [0, 0]
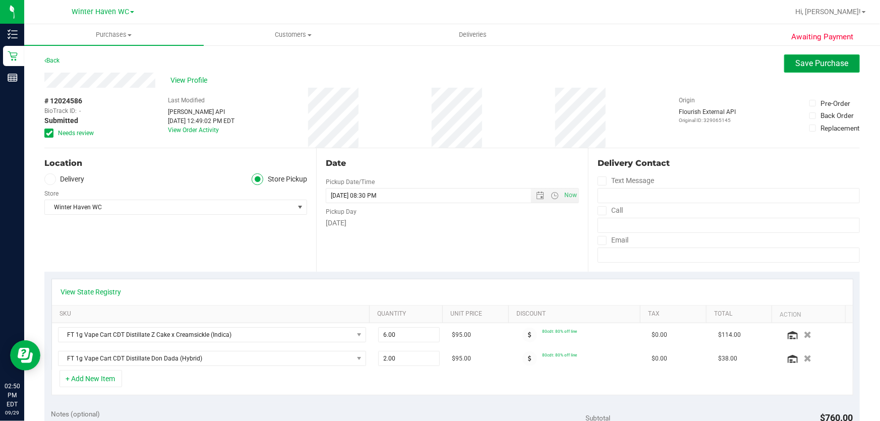
click at [806, 59] on span "Save Purchase" at bounding box center [822, 63] width 53 height 10
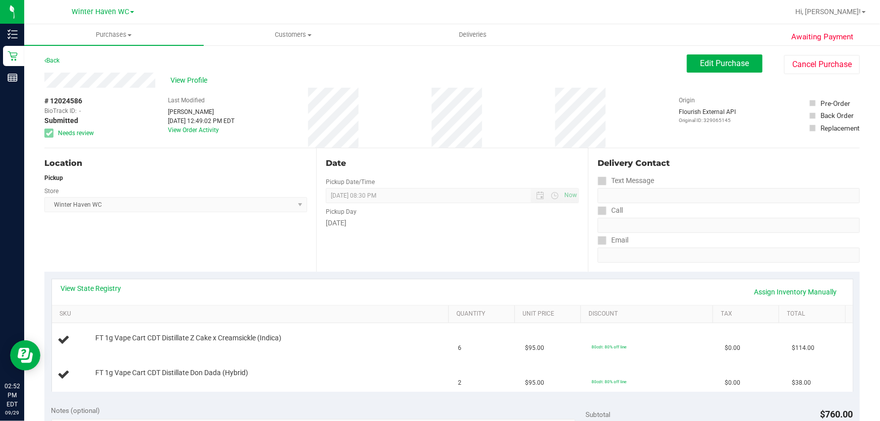
click at [228, 162] on div "Location" at bounding box center [175, 163] width 263 height 12
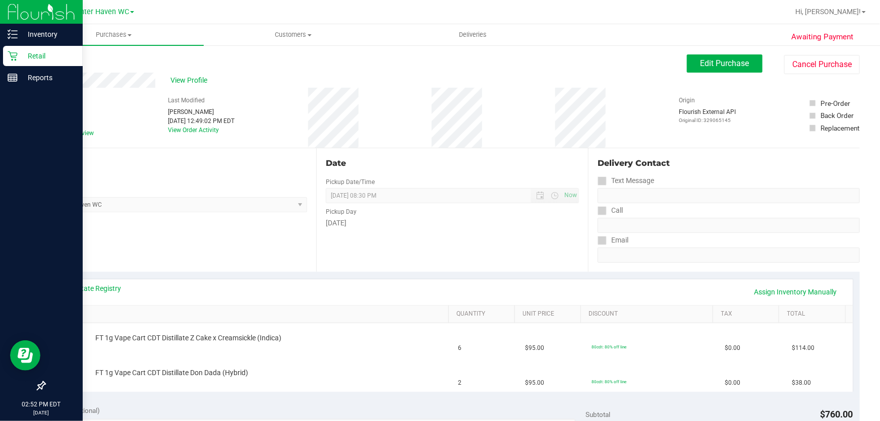
click at [34, 52] on p "Retail" at bounding box center [48, 56] width 61 height 12
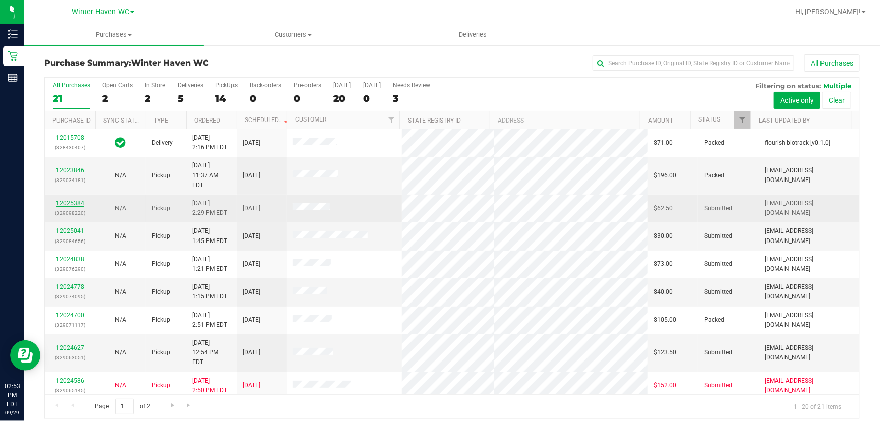
click at [66, 200] on link "12025384" at bounding box center [70, 203] width 28 height 7
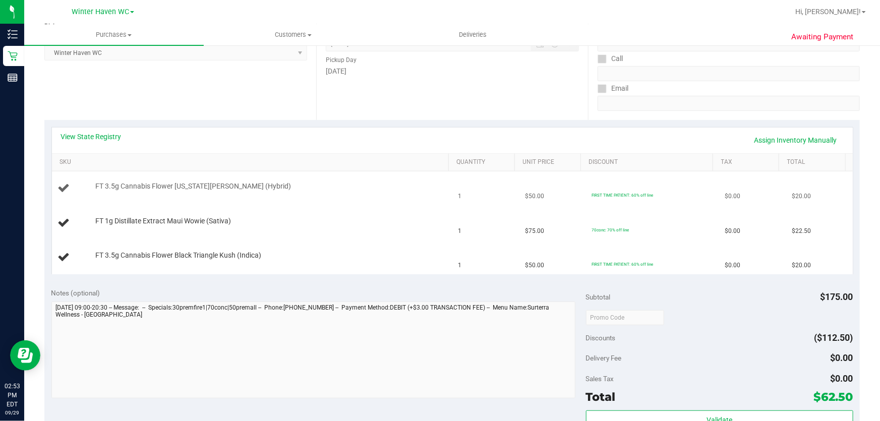
scroll to position [183, 0]
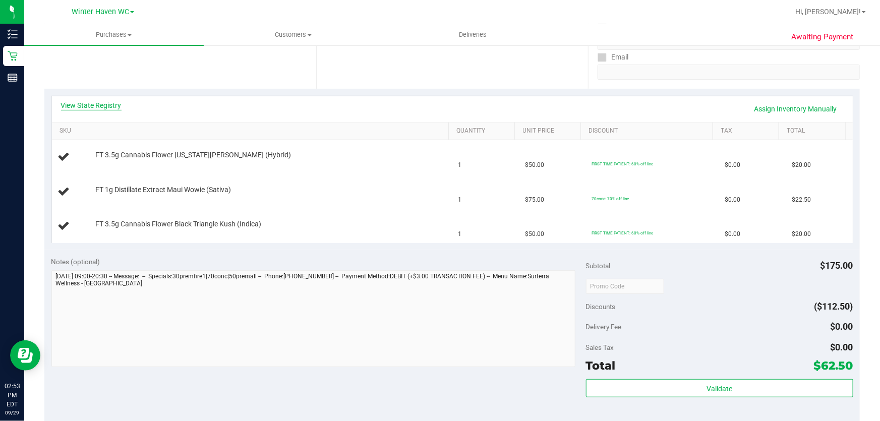
click at [96, 105] on link "View State Registry" at bounding box center [91, 105] width 61 height 10
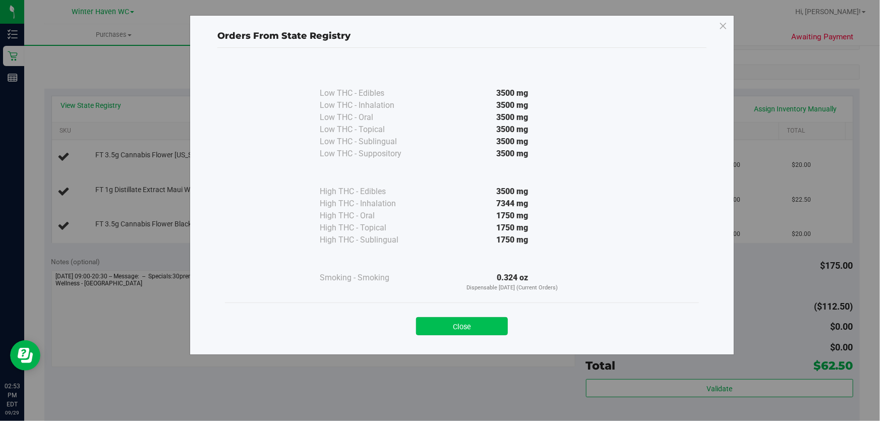
click at [464, 321] on button "Close" at bounding box center [462, 326] width 92 height 18
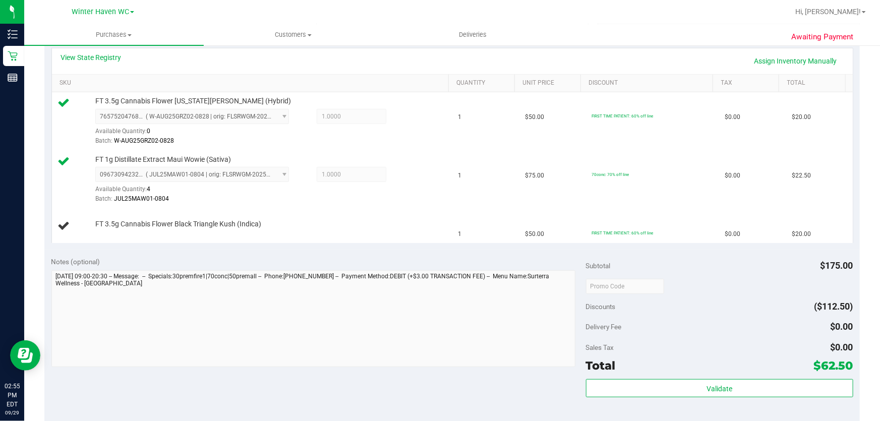
scroll to position [226, 0]
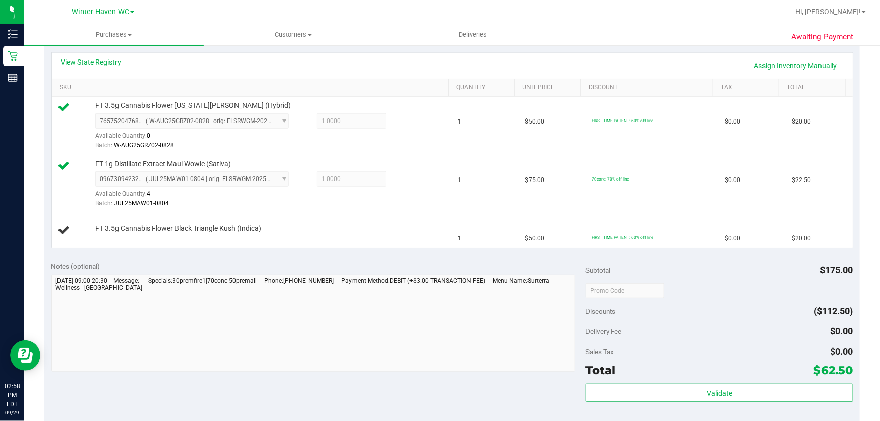
click at [356, 67] on div "View State Registry Assign Inventory Manually" at bounding box center [452, 65] width 783 height 17
click at [204, 257] on div "Notes (optional) Subtotal $175.00 Discounts ($112.50) Delivery Fee $0.00 Sales …" at bounding box center [451, 345] width 815 height 182
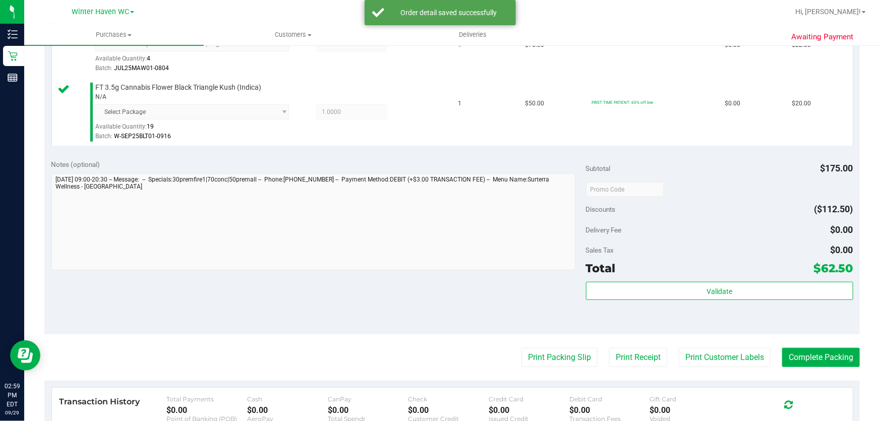
scroll to position [409, 0]
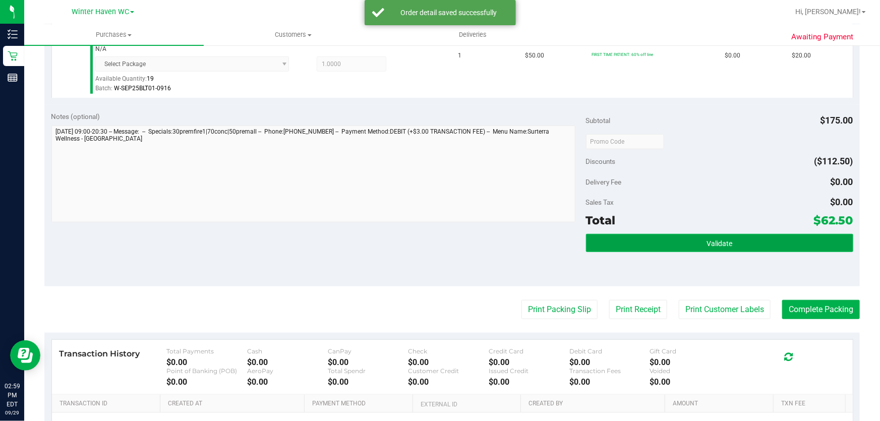
click at [726, 240] on button "Validate" at bounding box center [719, 243] width 267 height 18
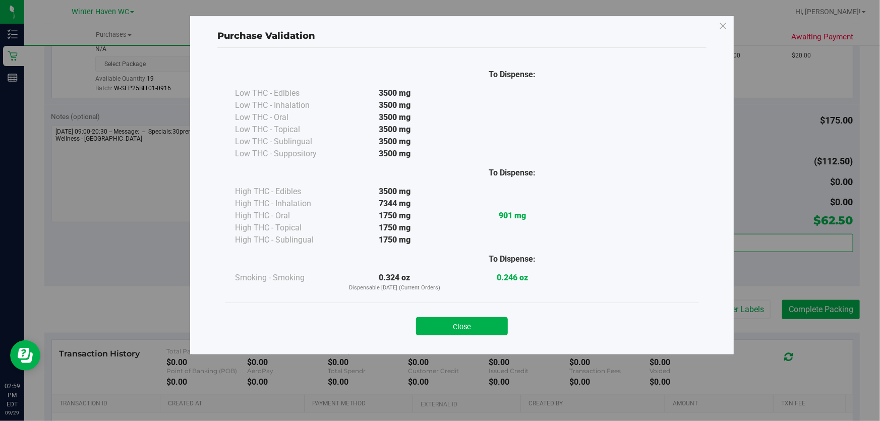
drag, startPoint x: 480, startPoint y: 323, endPoint x: 519, endPoint y: 299, distance: 46.4
click at [483, 322] on button "Close" at bounding box center [462, 326] width 92 height 18
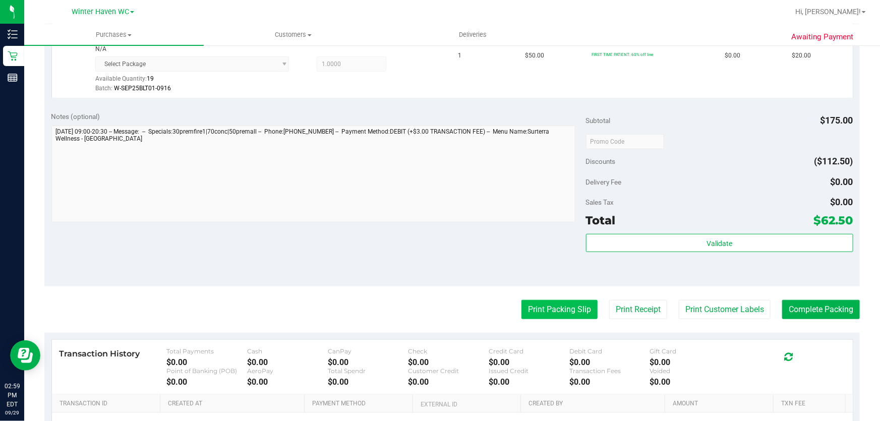
click at [531, 301] on button "Print Packing Slip" at bounding box center [559, 309] width 76 height 19
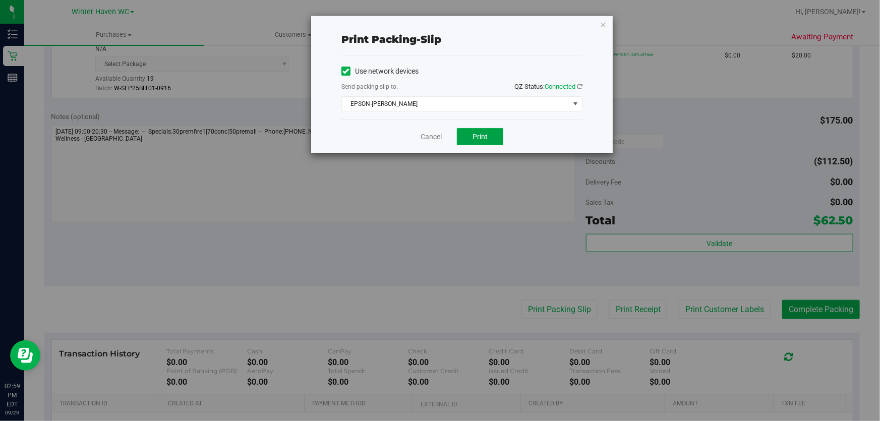
drag, startPoint x: 480, startPoint y: 133, endPoint x: 456, endPoint y: 176, distance: 49.4
click at [477, 135] on span "Print" at bounding box center [479, 137] width 15 height 8
click at [433, 141] on link "Cancel" at bounding box center [431, 137] width 21 height 11
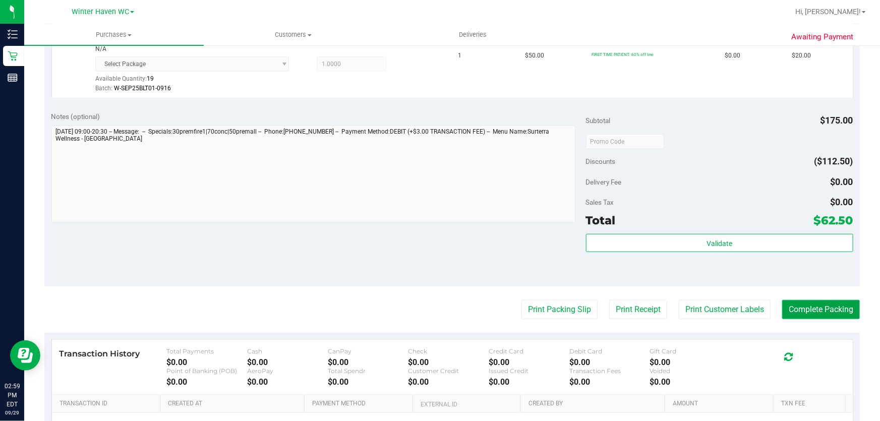
click at [822, 307] on button "Complete Packing" at bounding box center [821, 309] width 78 height 19
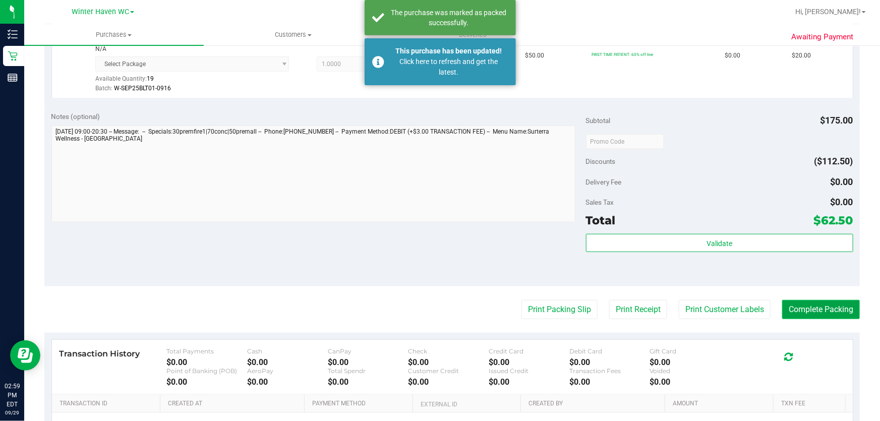
click at [822, 307] on button "Complete Packing" at bounding box center [821, 309] width 78 height 19
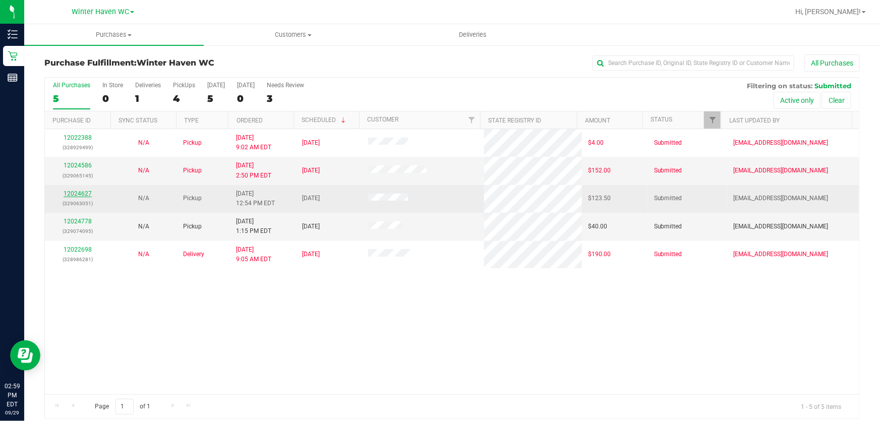
click at [79, 195] on link "12024627" at bounding box center [78, 193] width 28 height 7
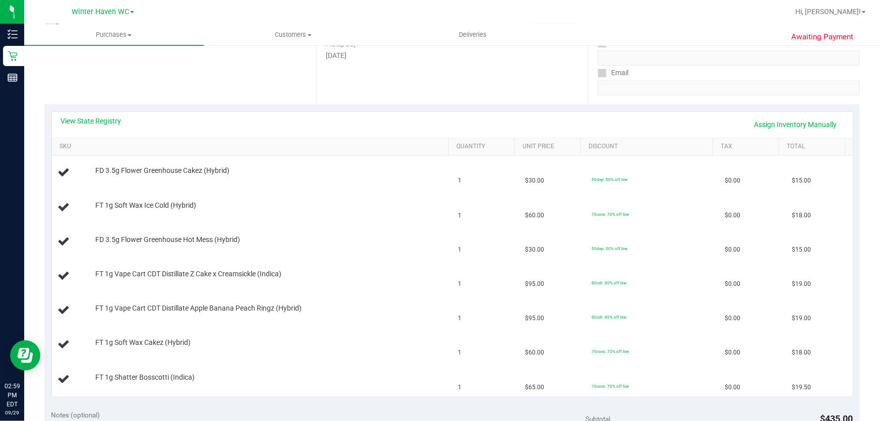
scroll to position [183, 0]
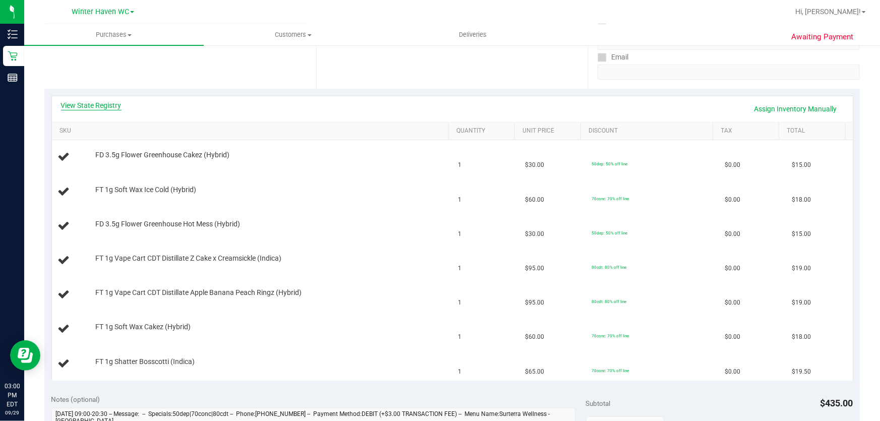
click at [103, 104] on link "View State Registry" at bounding box center [91, 105] width 61 height 10
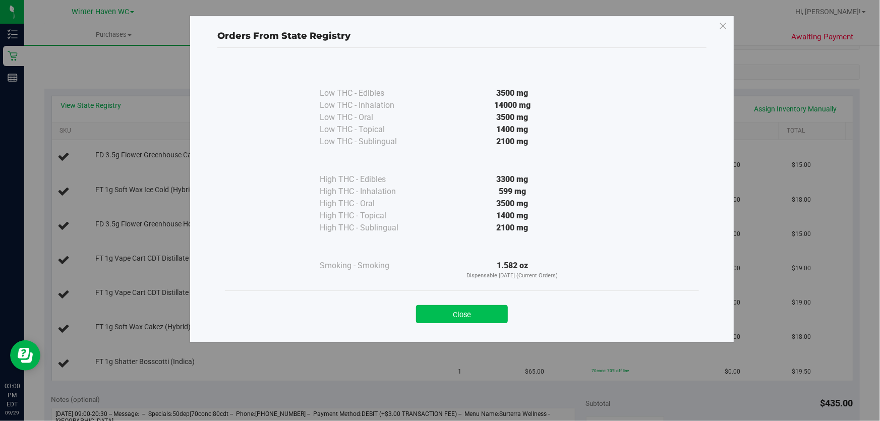
click at [472, 318] on button "Close" at bounding box center [462, 314] width 92 height 18
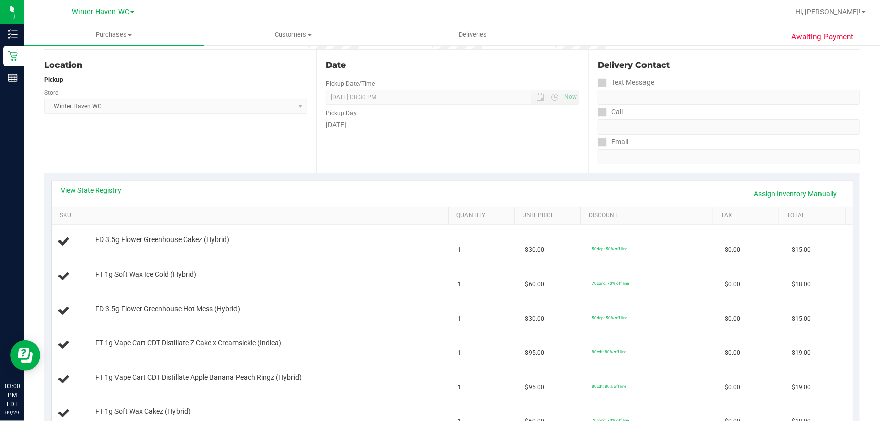
scroll to position [0, 0]
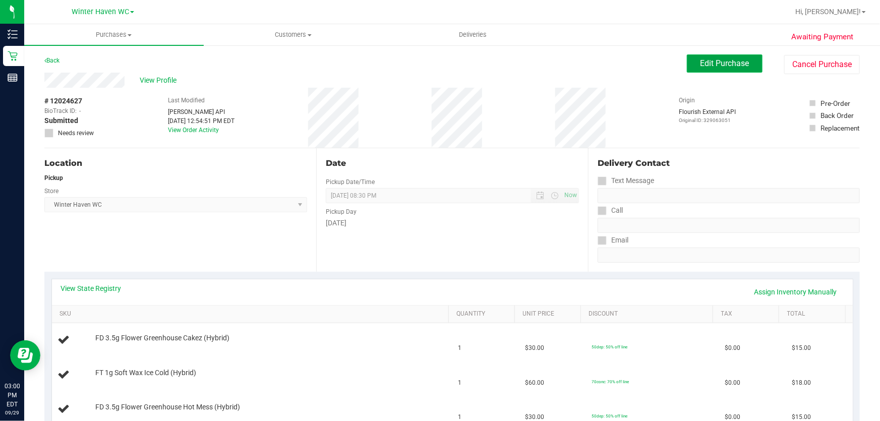
click at [706, 64] on span "Edit Purchase" at bounding box center [724, 63] width 49 height 10
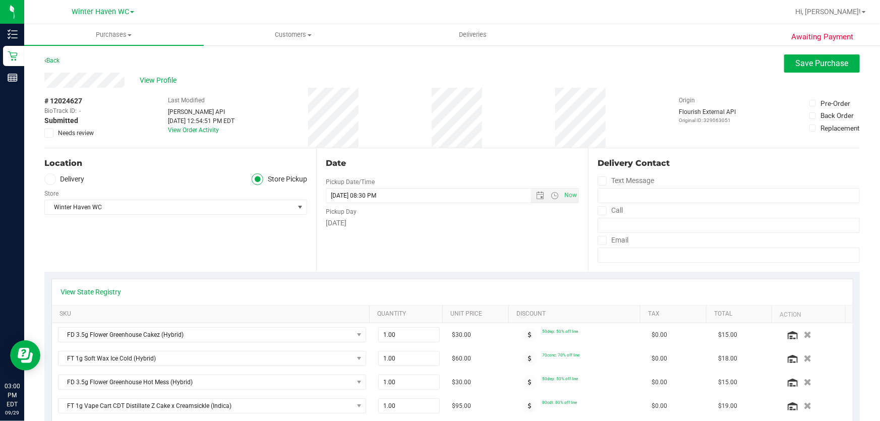
click at [47, 133] on icon at bounding box center [49, 133] width 7 height 0
click at [0, 0] on input "Needs review" at bounding box center [0, 0] width 0 height 0
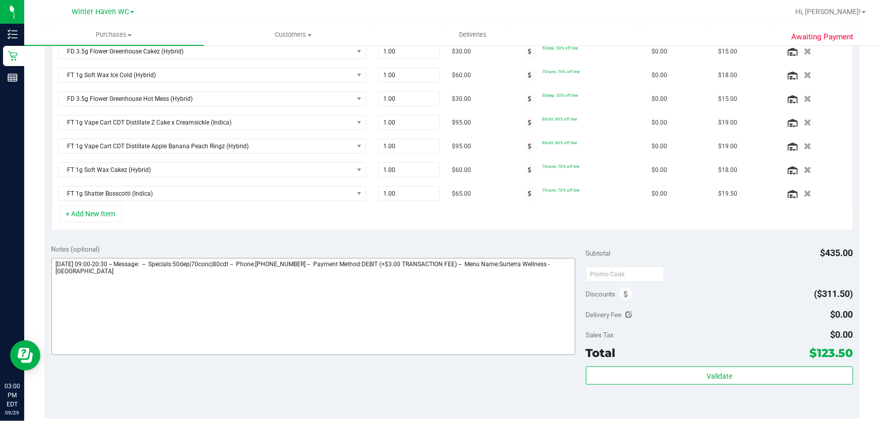
scroll to position [367, 0]
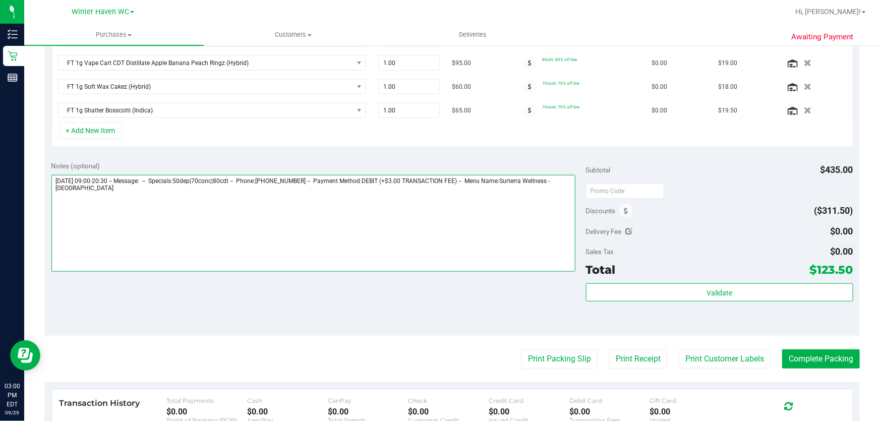
click at [271, 223] on textarea at bounding box center [313, 223] width 524 height 97
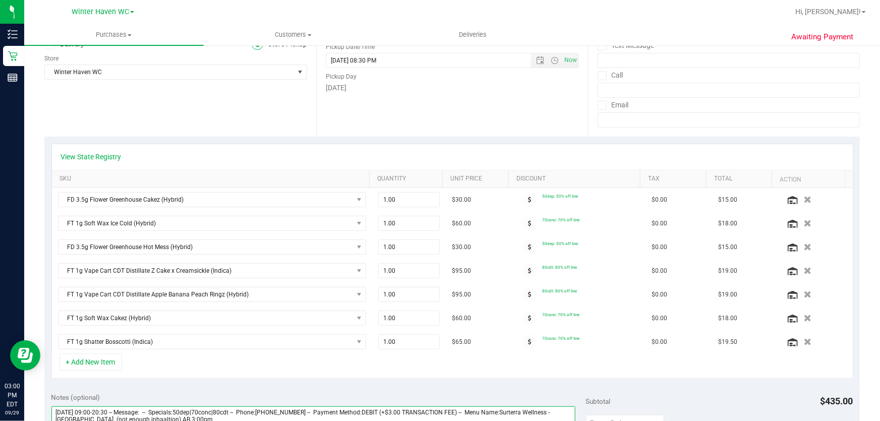
scroll to position [321, 0]
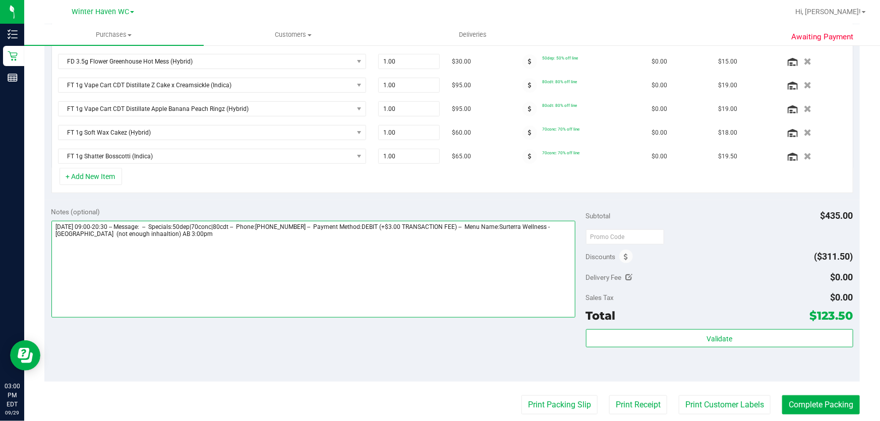
click at [145, 233] on textarea at bounding box center [313, 269] width 524 height 97
click at [232, 240] on textarea at bounding box center [313, 269] width 524 height 97
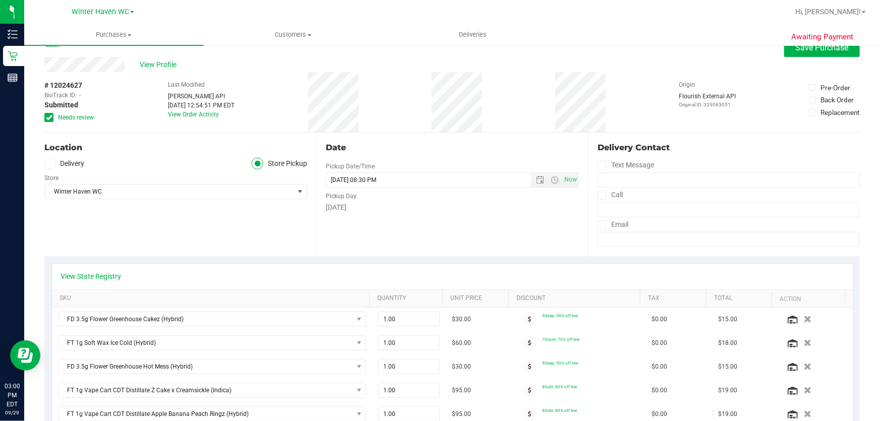
scroll to position [0, 0]
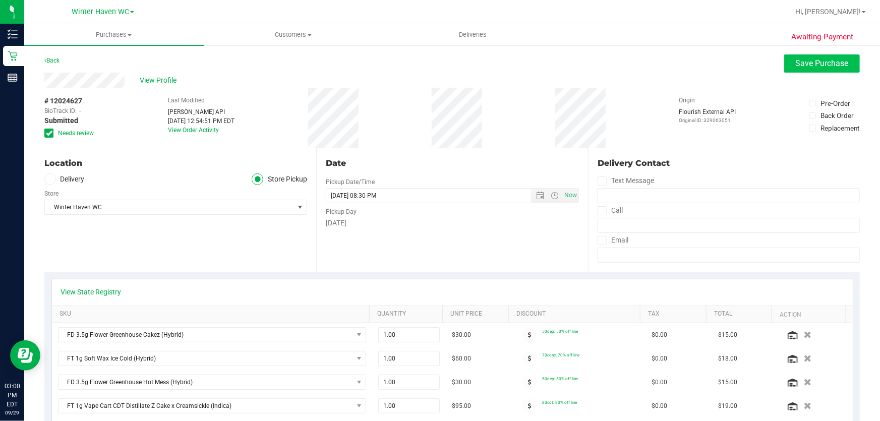
type textarea "[DATE] 09:00-20:30 -- Message: -- Specials:50dep|70conc|80cdt -- Phone:[PHONE_N…"
click at [806, 61] on span "Save Purchase" at bounding box center [822, 63] width 53 height 10
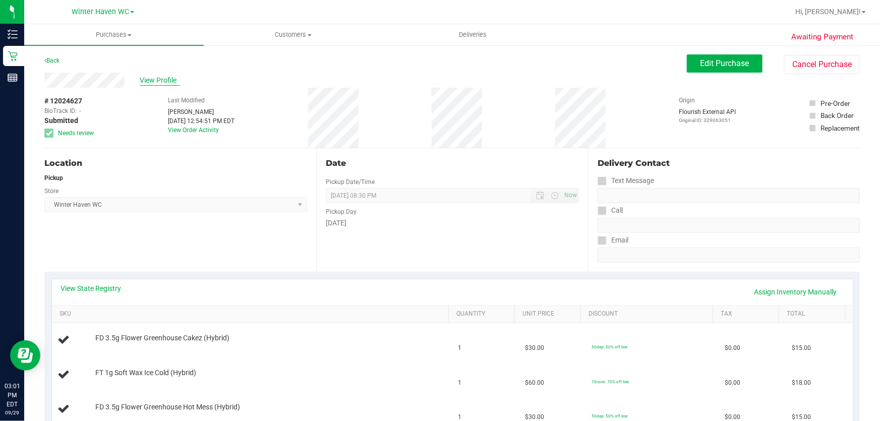
click at [165, 77] on span "View Profile" at bounding box center [160, 80] width 40 height 11
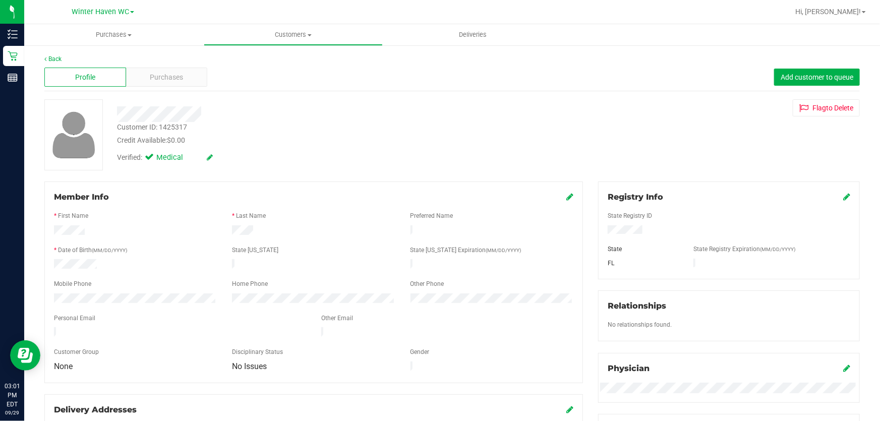
click at [176, 125] on div "Customer ID: 1425317" at bounding box center [152, 127] width 70 height 11
copy div "1425317"
click at [234, 108] on div at bounding box center [317, 114] width 416 height 16
click at [53, 55] on link "Back" at bounding box center [52, 58] width 17 height 7
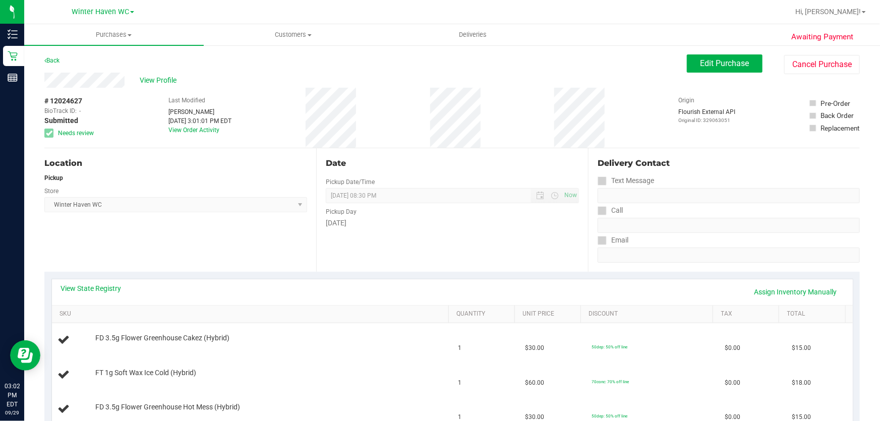
click at [131, 120] on div "# 12024627 BioTrack ID: - Submitted Needs review Last Modified [PERSON_NAME] [D…" at bounding box center [451, 118] width 815 height 60
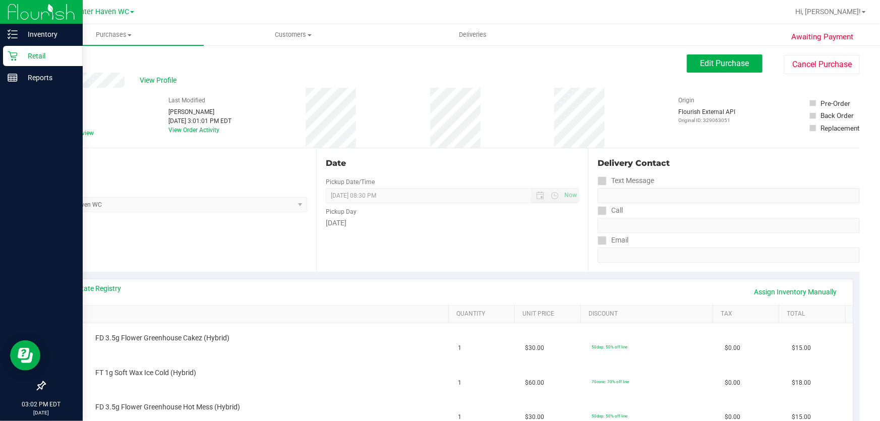
click at [35, 54] on p "Retail" at bounding box center [48, 56] width 61 height 12
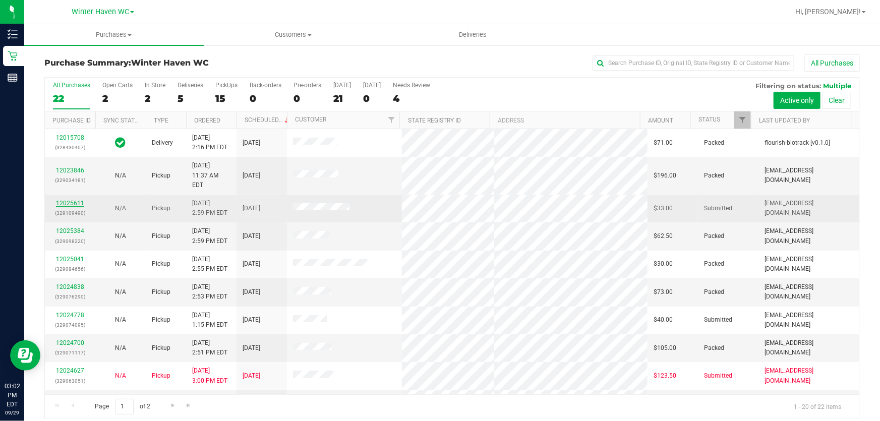
click at [77, 200] on link "12025611" at bounding box center [70, 203] width 28 height 7
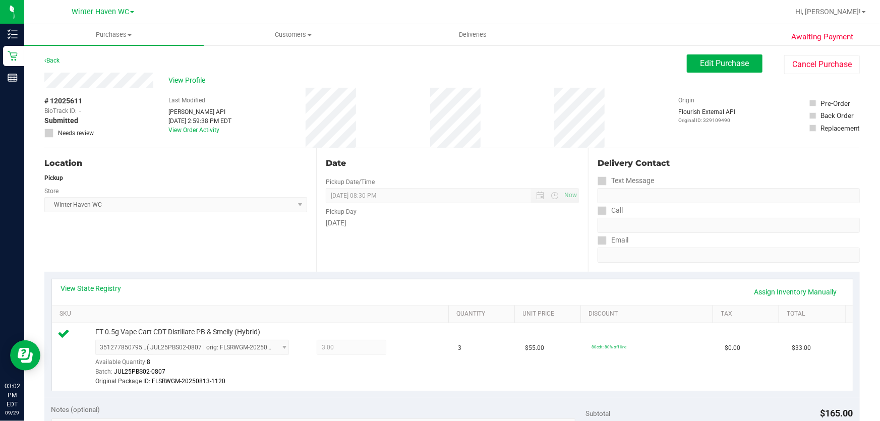
drag, startPoint x: 52, startPoint y: 60, endPoint x: 478, endPoint y: 160, distance: 437.3
click at [52, 60] on link "Back" at bounding box center [51, 60] width 15 height 7
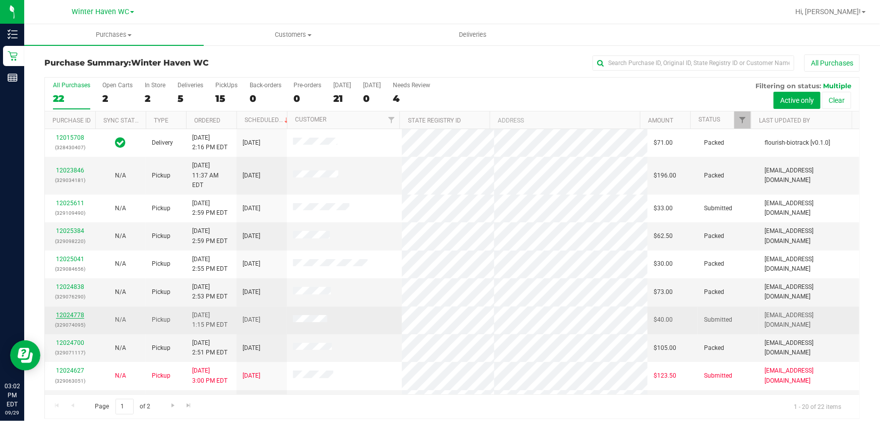
click at [66, 312] on link "12024778" at bounding box center [70, 315] width 28 height 7
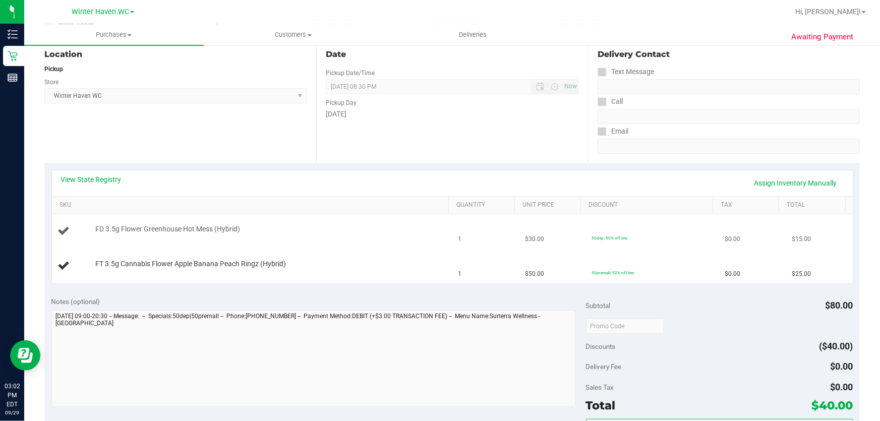
scroll to position [137, 0]
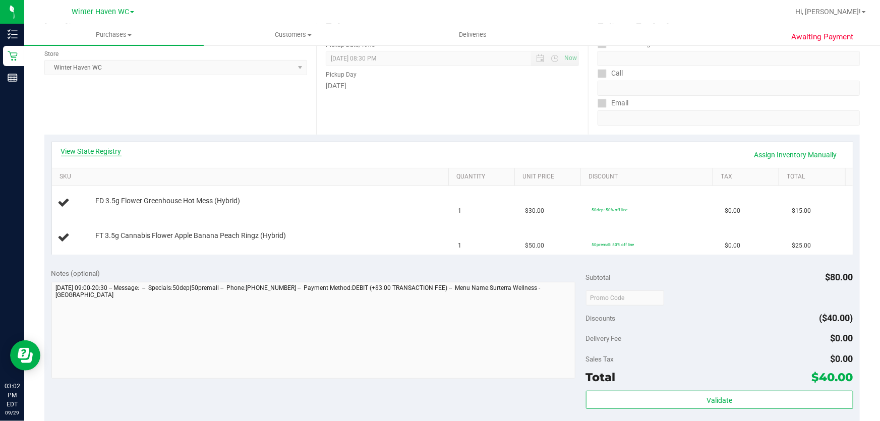
click at [113, 153] on link "View State Registry" at bounding box center [91, 151] width 61 height 10
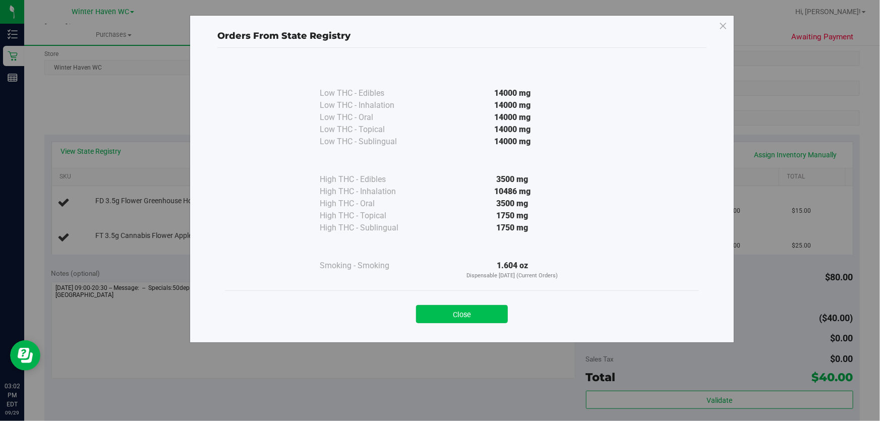
click at [489, 309] on button "Close" at bounding box center [462, 314] width 92 height 18
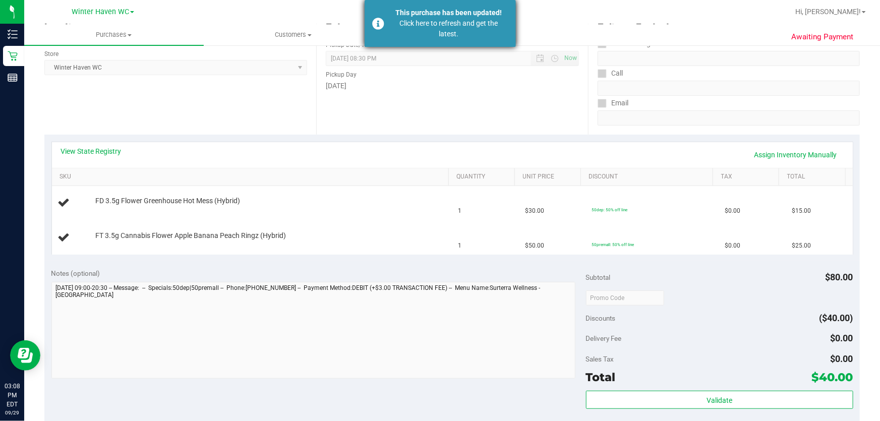
click at [432, 25] on div "Click here to refresh and get the latest." at bounding box center [449, 28] width 119 height 21
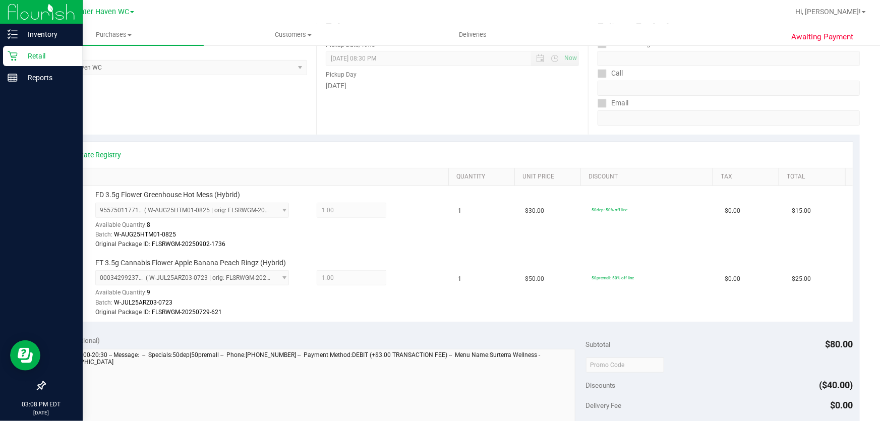
click at [34, 55] on p "Retail" at bounding box center [48, 56] width 61 height 12
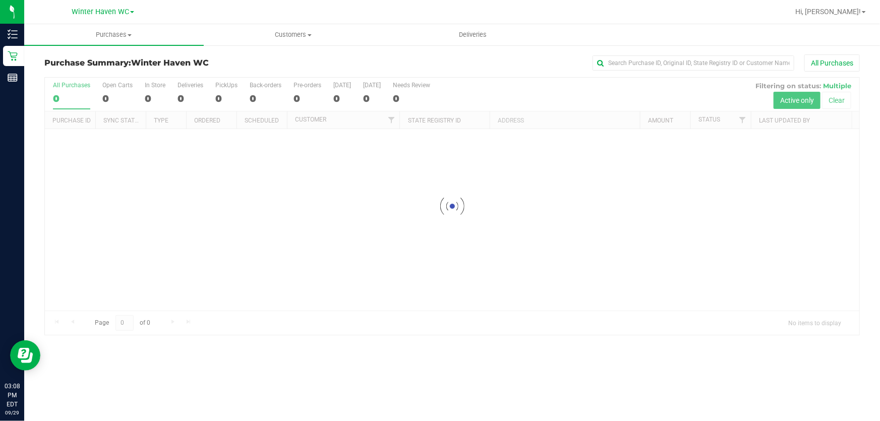
click at [527, 87] on div at bounding box center [452, 206] width 814 height 257
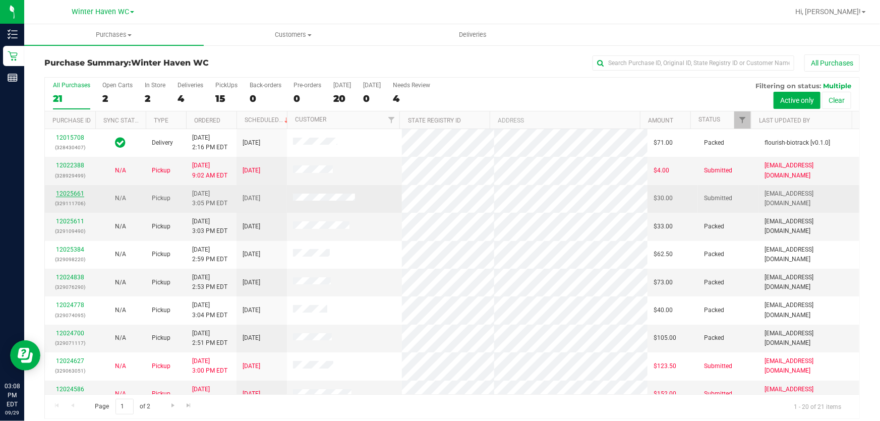
click at [69, 194] on link "12025661" at bounding box center [70, 193] width 28 height 7
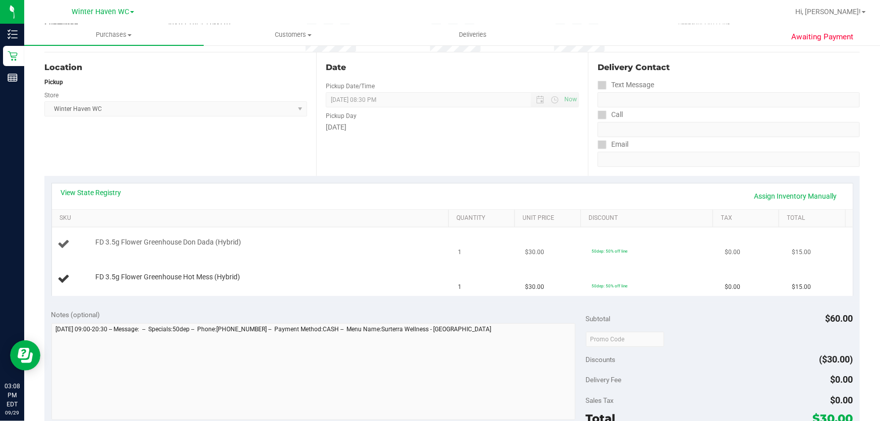
scroll to position [45, 0]
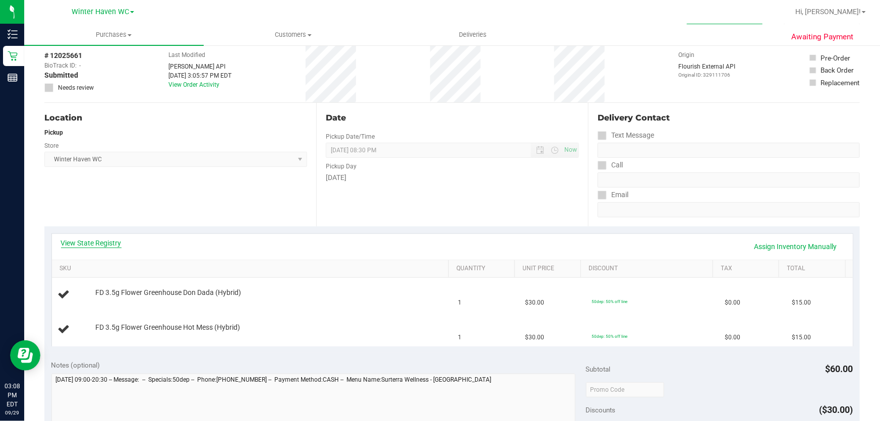
click at [106, 238] on link "View State Registry" at bounding box center [91, 243] width 61 height 10
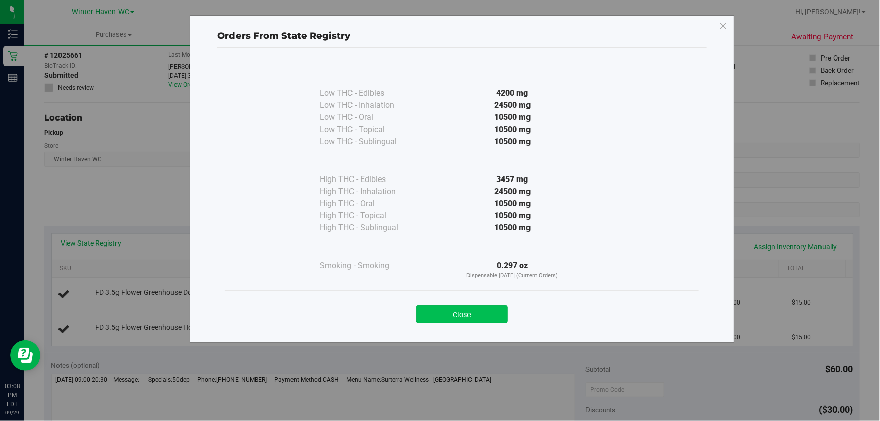
click at [480, 313] on button "Close" at bounding box center [462, 314] width 92 height 18
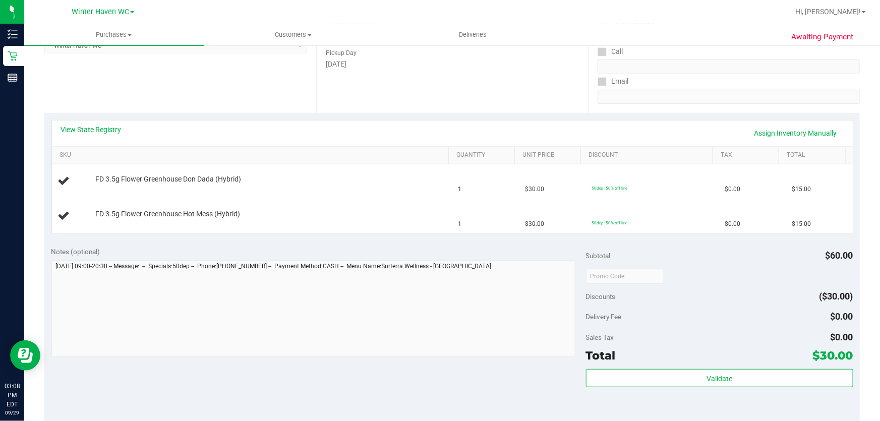
scroll to position [137, 0]
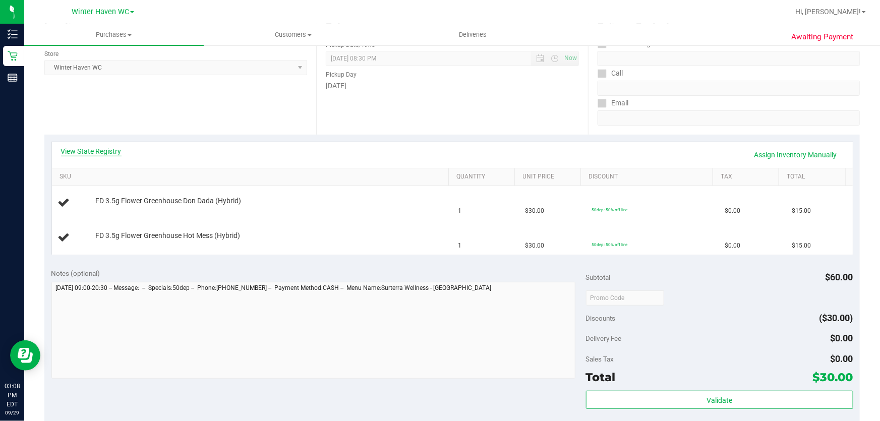
click at [97, 154] on link "View State Registry" at bounding box center [91, 151] width 61 height 10
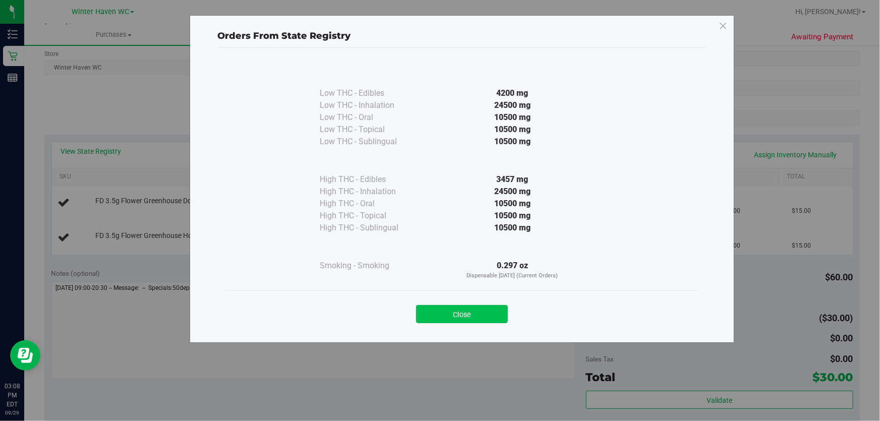
click at [467, 312] on button "Close" at bounding box center [462, 314] width 92 height 18
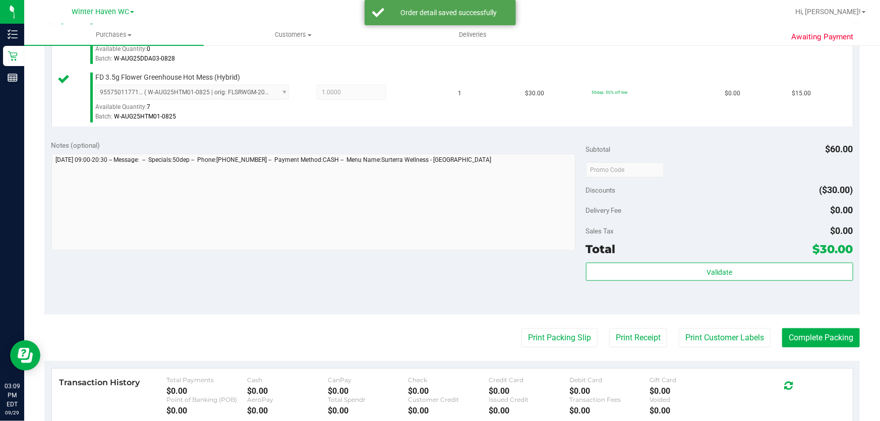
scroll to position [321, 0]
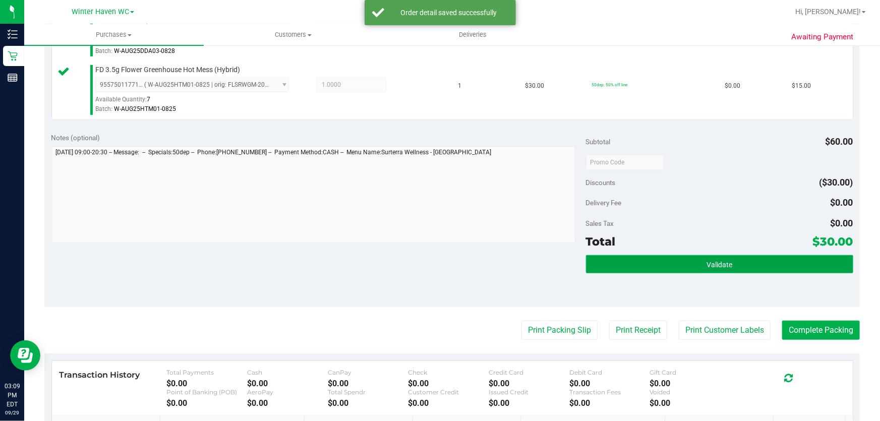
click at [751, 262] on button "Validate" at bounding box center [719, 264] width 267 height 18
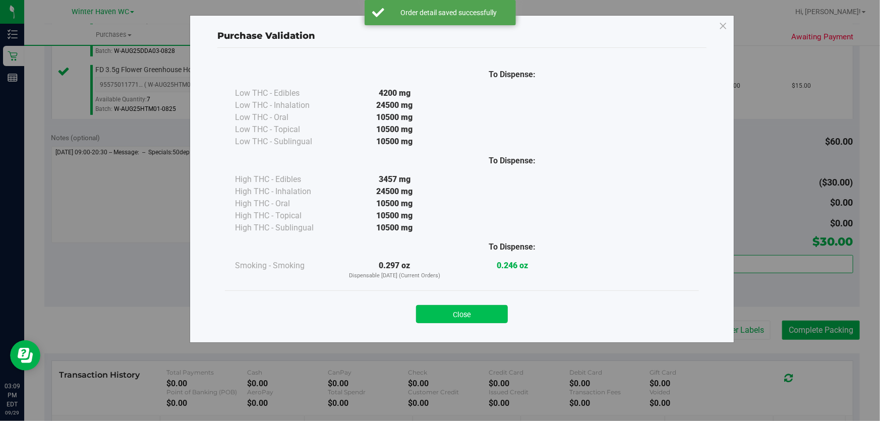
click at [482, 309] on button "Close" at bounding box center [462, 314] width 92 height 18
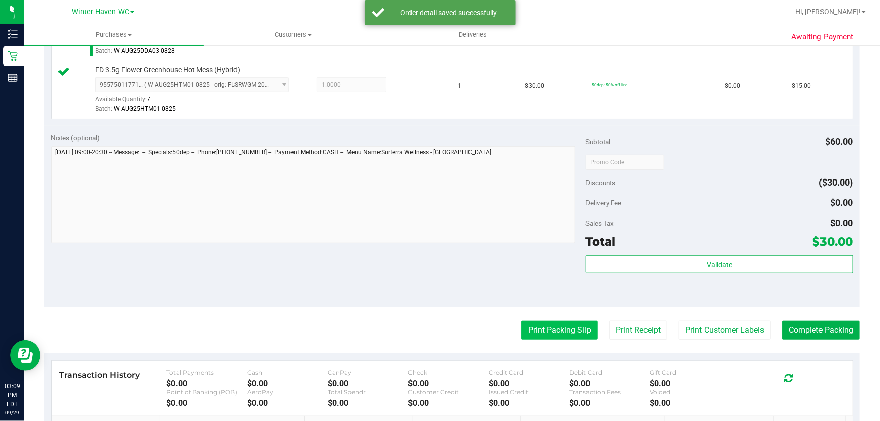
click at [555, 325] on button "Print Packing Slip" at bounding box center [559, 330] width 76 height 19
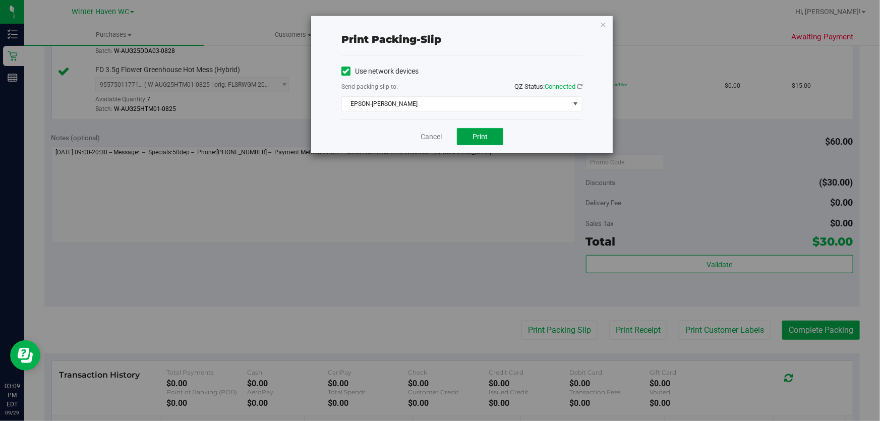
click at [474, 135] on span "Print" at bounding box center [479, 137] width 15 height 8
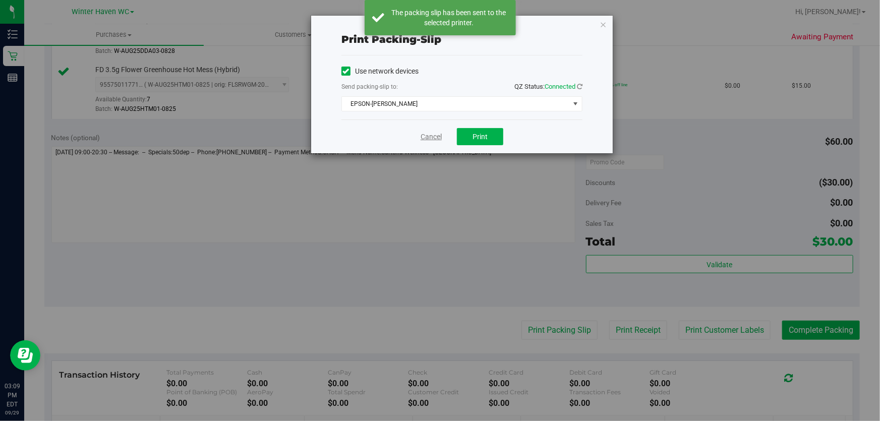
click at [434, 136] on link "Cancel" at bounding box center [431, 137] width 21 height 11
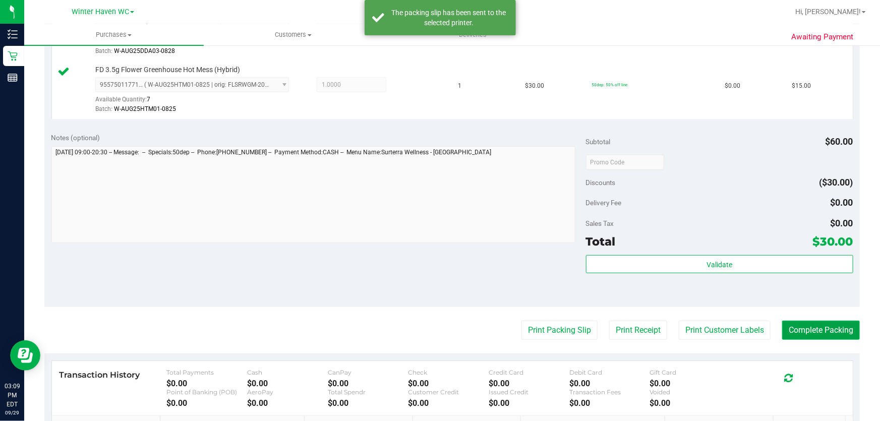
click at [805, 328] on button "Complete Packing" at bounding box center [821, 330] width 78 height 19
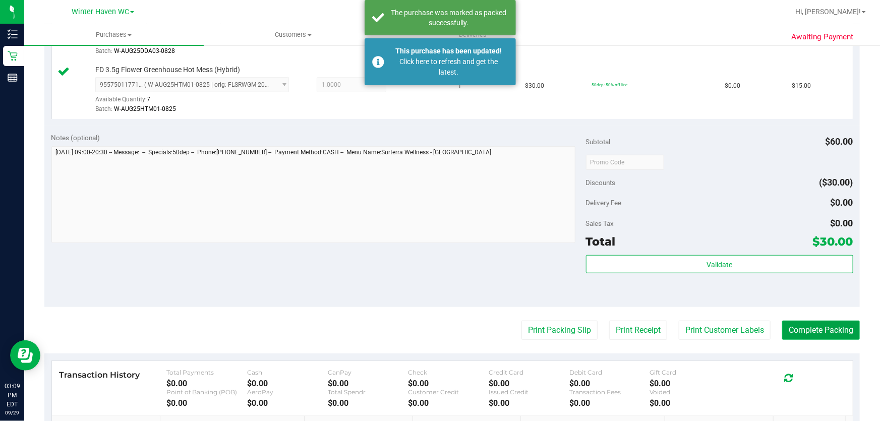
click at [805, 328] on button "Complete Packing" at bounding box center [821, 330] width 78 height 19
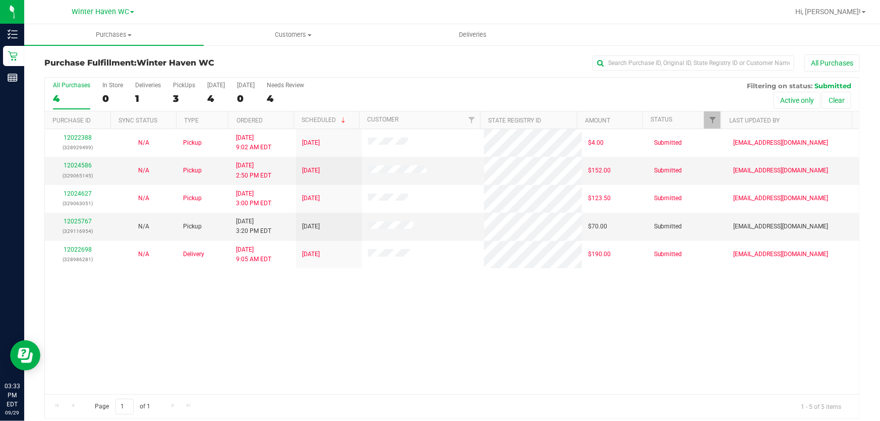
click at [263, 311] on div "12022388 (328929499) N/A Pickup [DATE] 9:02 AM EDT 9/29/2025 $4.00 Submitted [E…" at bounding box center [452, 261] width 814 height 265
click at [82, 221] on link "12025767" at bounding box center [78, 221] width 28 height 7
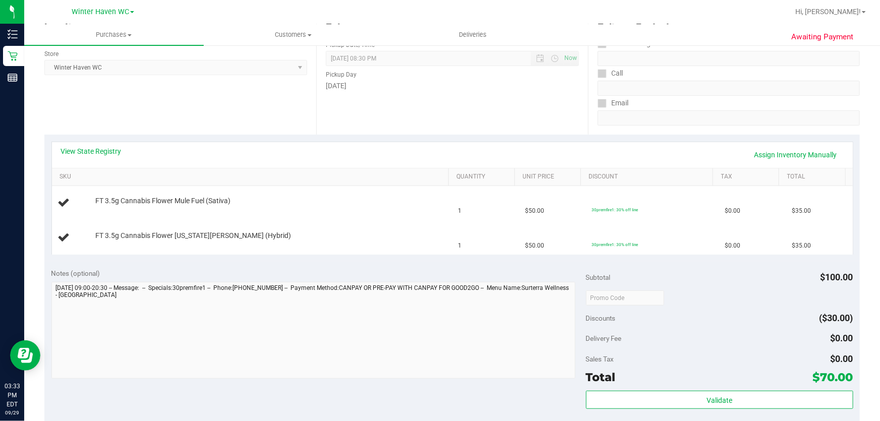
scroll to position [91, 0]
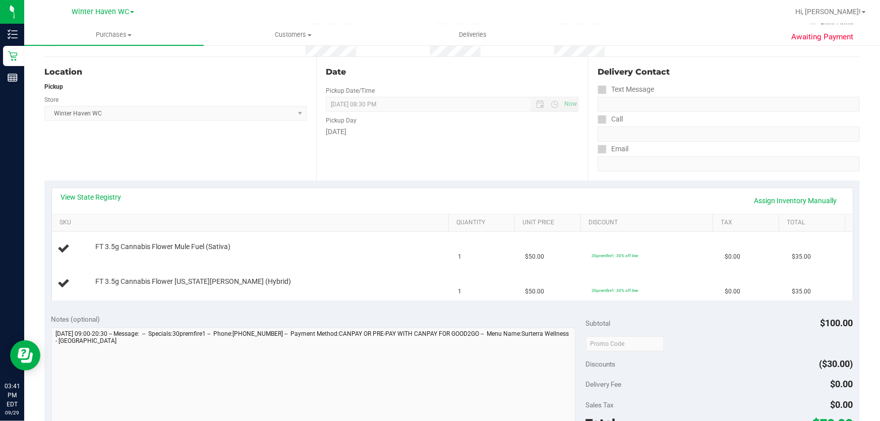
click at [447, 141] on div "Date Pickup Date/Time [DATE] Now [DATE] 08:30 PM Now Pickup Day [DATE]" at bounding box center [452, 119] width 272 height 124
drag, startPoint x: 439, startPoint y: 143, endPoint x: 457, endPoint y: 155, distance: 21.4
click at [442, 143] on div "Date Pickup Date/Time [DATE] Now [DATE] 08:30 PM Now Pickup Day [DATE]" at bounding box center [452, 119] width 272 height 124
click at [108, 194] on link "View State Registry" at bounding box center [91, 197] width 61 height 10
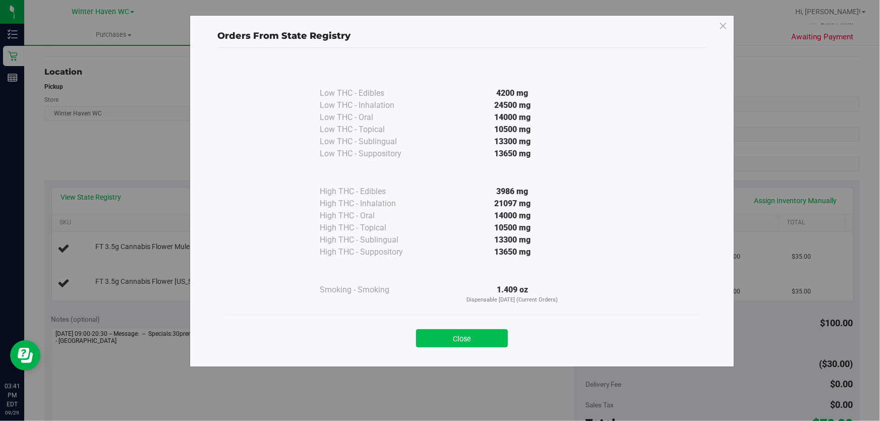
click at [446, 341] on button "Close" at bounding box center [462, 338] width 92 height 18
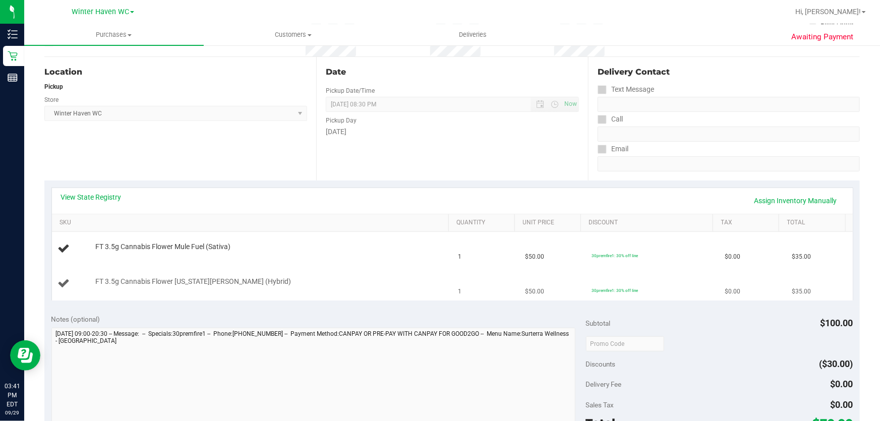
drag, startPoint x: 380, startPoint y: 308, endPoint x: 388, endPoint y: 289, distance: 20.5
click at [380, 302] on purchase-details "Back Edit Purchase Cancel Purchase View Profile # 12025767 BioTrack ID: - Submi…" at bounding box center [451, 343] width 815 height 760
click at [338, 150] on div "Date Pickup Date/Time [DATE] Now [DATE] 08:30 PM Now Pickup Day [DATE]" at bounding box center [452, 119] width 272 height 124
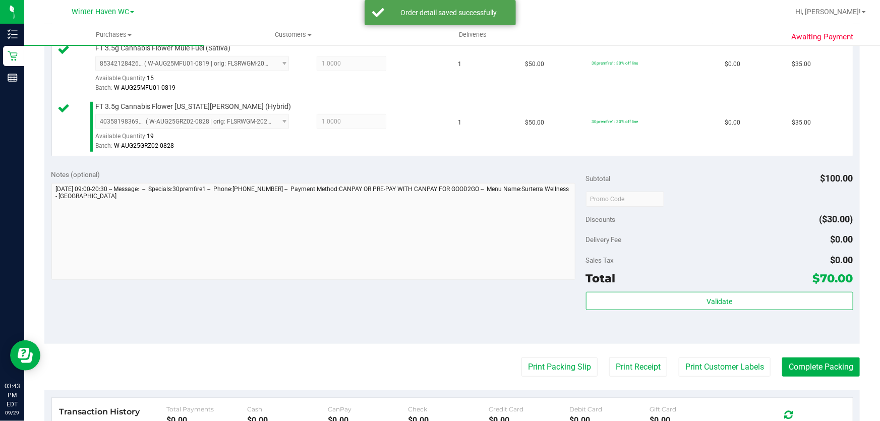
scroll to position [286, 0]
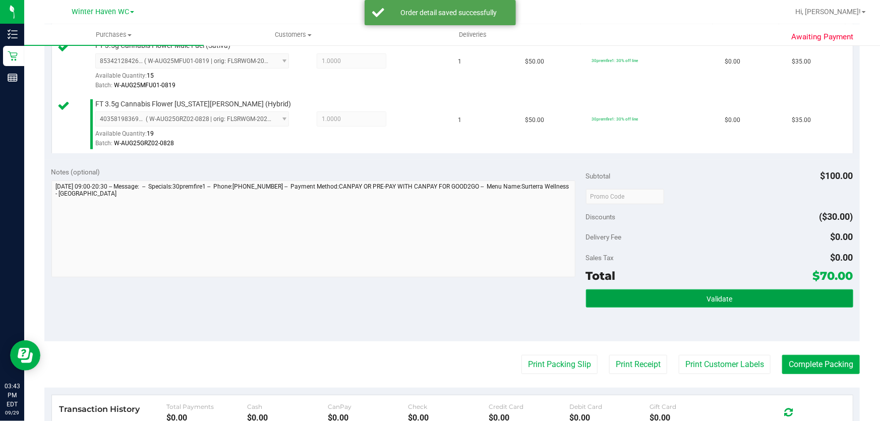
click at [748, 302] on button "Validate" at bounding box center [719, 298] width 267 height 18
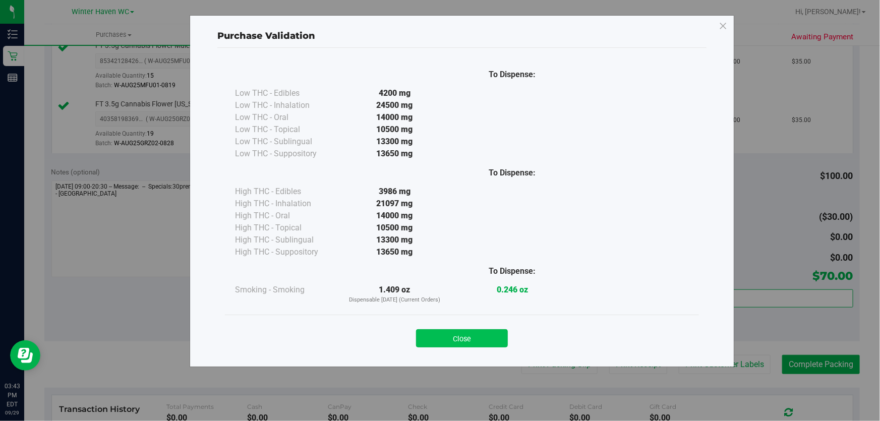
click at [466, 333] on button "Close" at bounding box center [462, 338] width 92 height 18
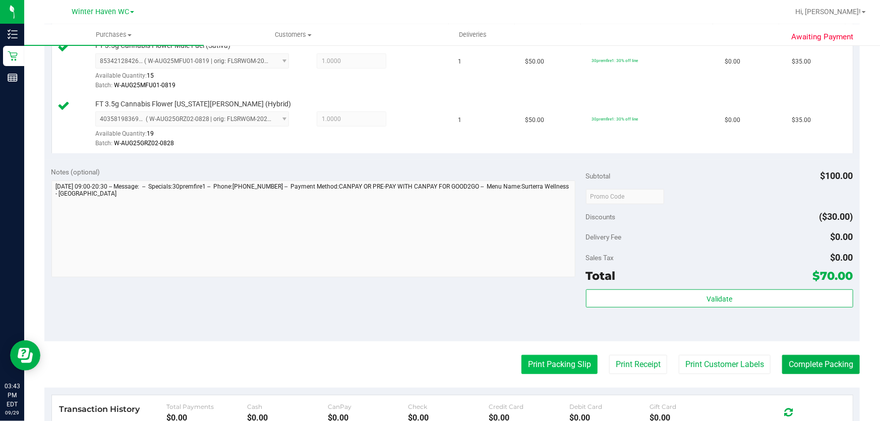
click at [561, 364] on button "Print Packing Slip" at bounding box center [559, 364] width 76 height 19
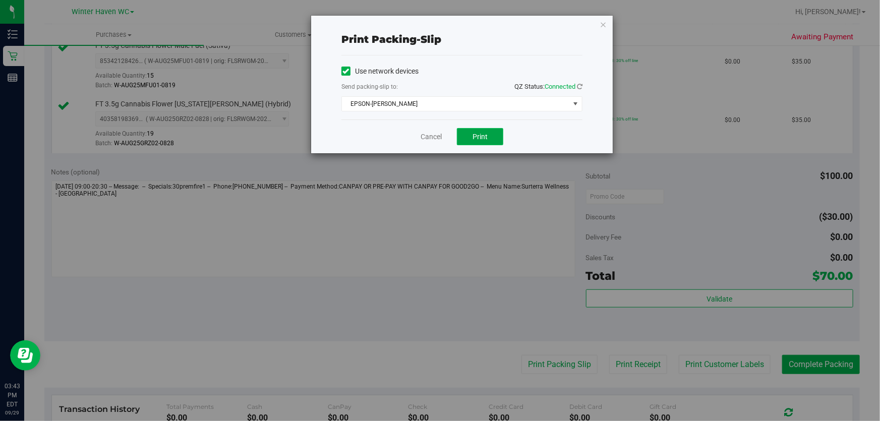
click at [479, 139] on span "Print" at bounding box center [479, 137] width 15 height 8
click at [433, 139] on link "Cancel" at bounding box center [431, 137] width 21 height 11
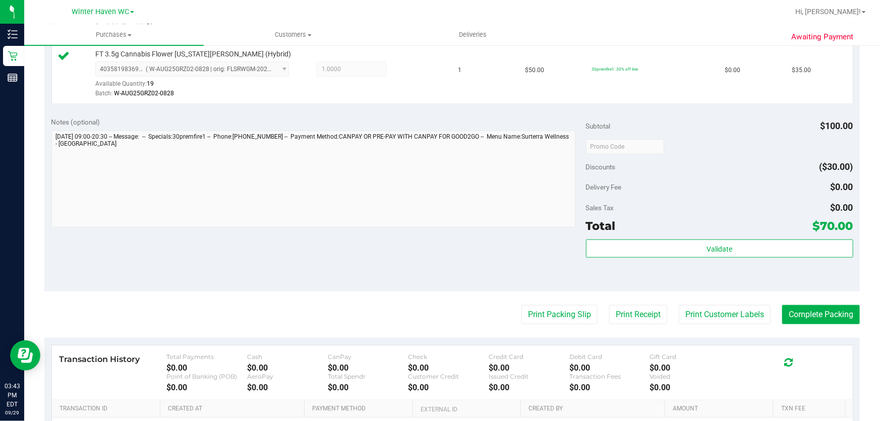
scroll to position [460, 0]
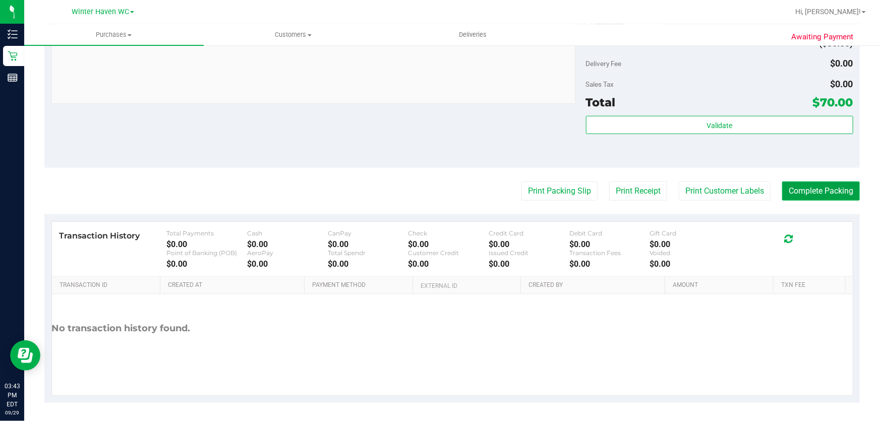
click at [819, 189] on button "Complete Packing" at bounding box center [821, 191] width 78 height 19
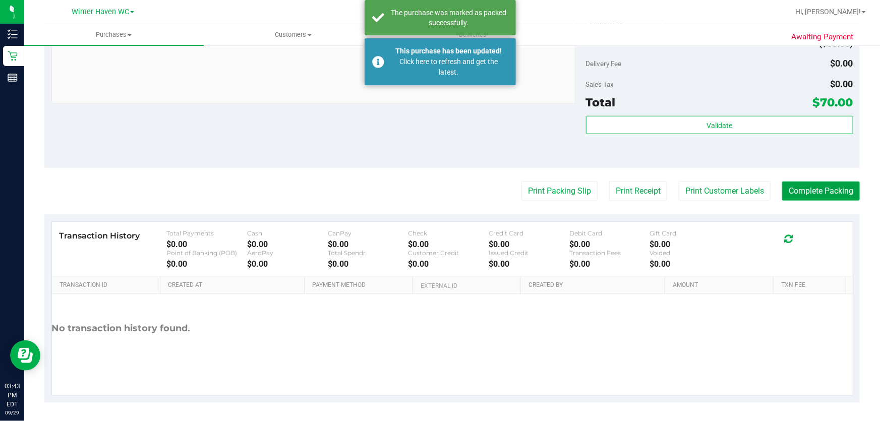
click at [818, 189] on button "Complete Packing" at bounding box center [821, 191] width 78 height 19
click at [817, 191] on button "Complete Packing" at bounding box center [817, 191] width 86 height 19
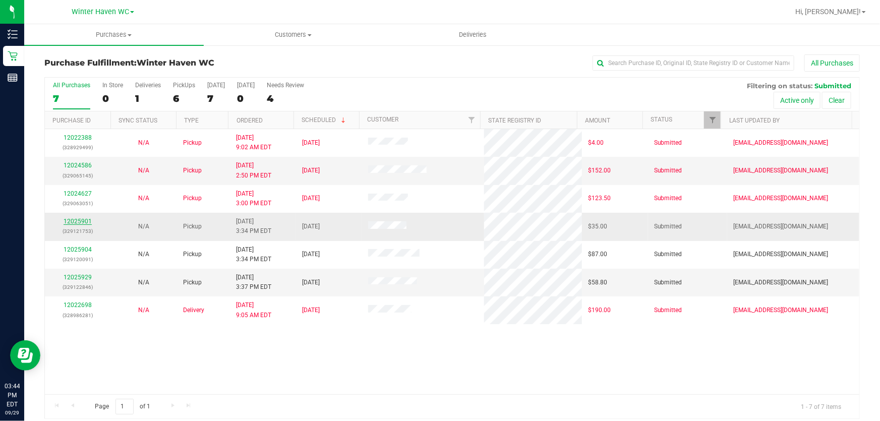
click at [73, 221] on link "12025901" at bounding box center [78, 221] width 28 height 7
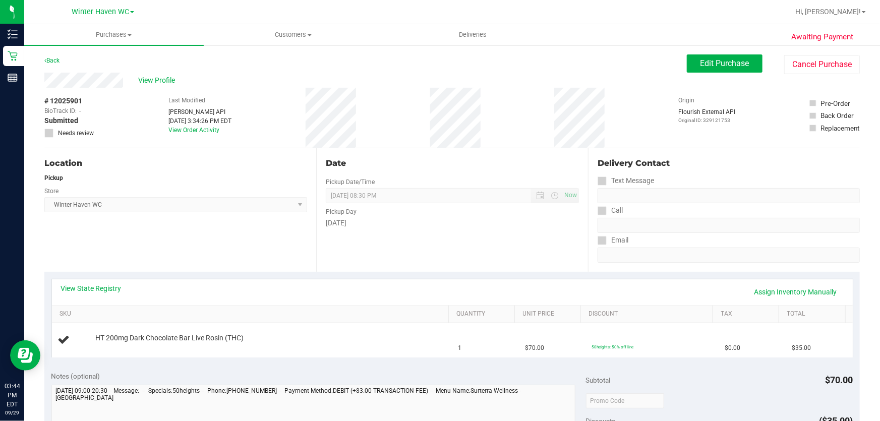
click at [104, 282] on div "View State Registry Assign Inventory Manually" at bounding box center [452, 292] width 801 height 26
click at [90, 286] on link "View State Registry" at bounding box center [91, 288] width 61 height 10
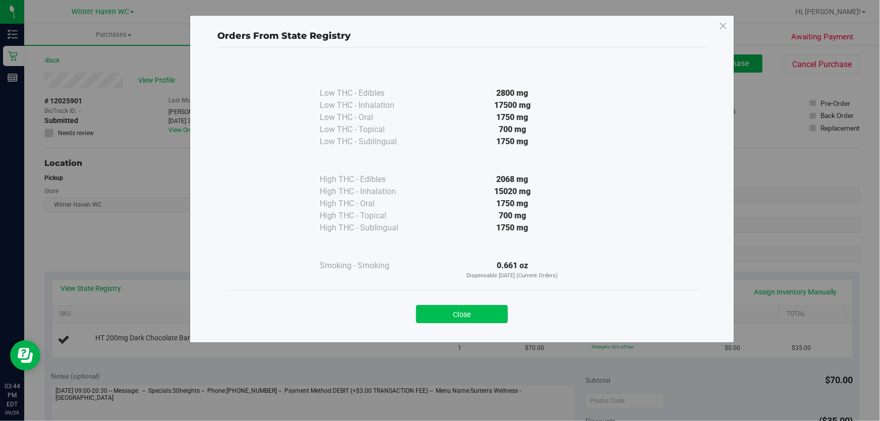
click at [459, 318] on button "Close" at bounding box center [462, 314] width 92 height 18
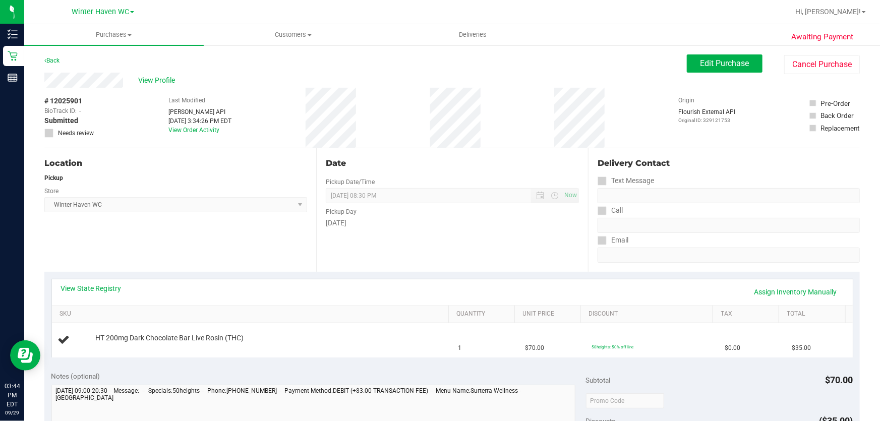
click at [365, 303] on div "View State Registry Assign Inventory Manually" at bounding box center [452, 292] width 801 height 26
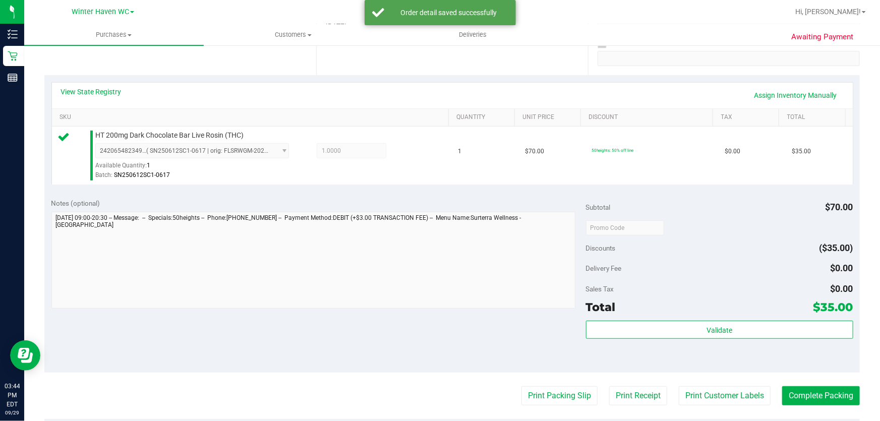
scroll to position [194, 0]
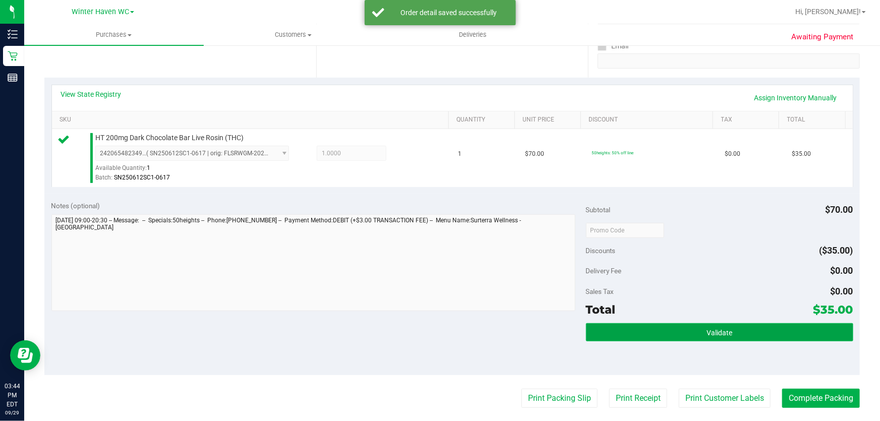
click at [747, 334] on button "Validate" at bounding box center [719, 332] width 267 height 18
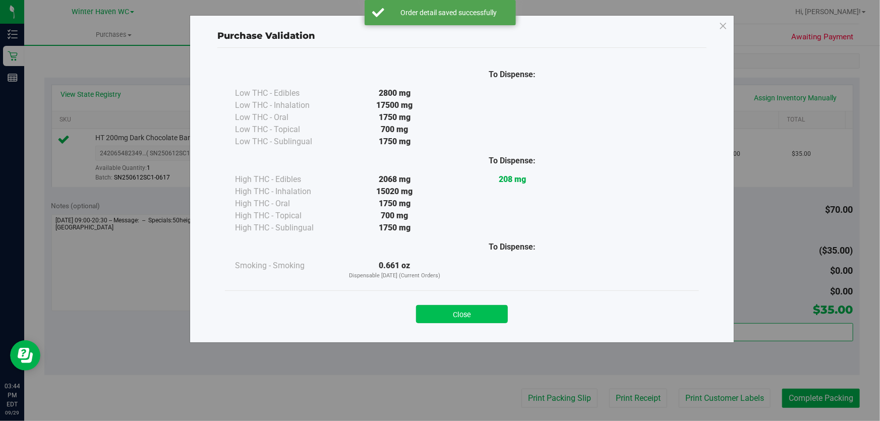
click at [466, 314] on button "Close" at bounding box center [462, 314] width 92 height 18
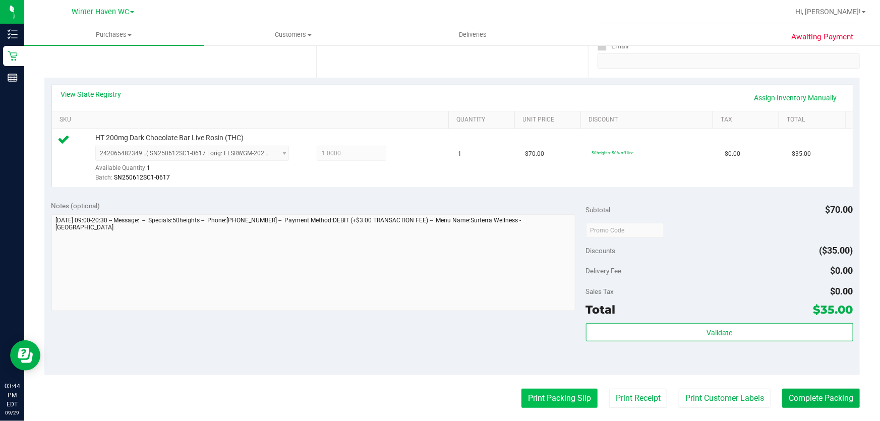
click at [556, 406] on button "Print Packing Slip" at bounding box center [559, 398] width 76 height 19
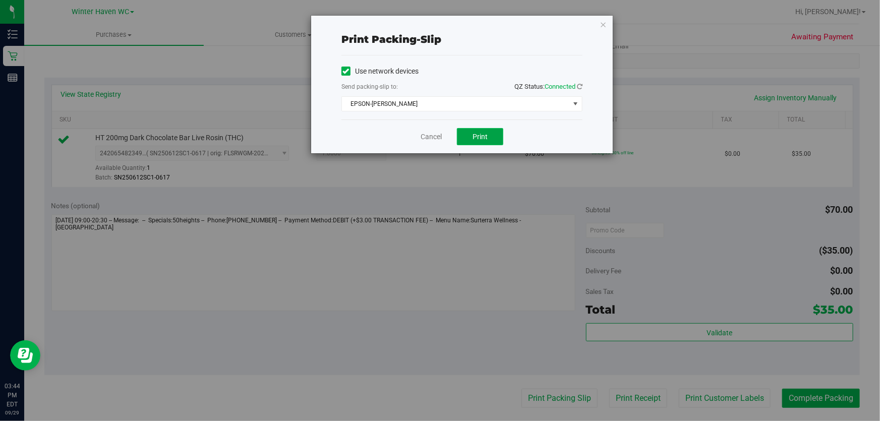
click at [482, 137] on span "Print" at bounding box center [479, 137] width 15 height 8
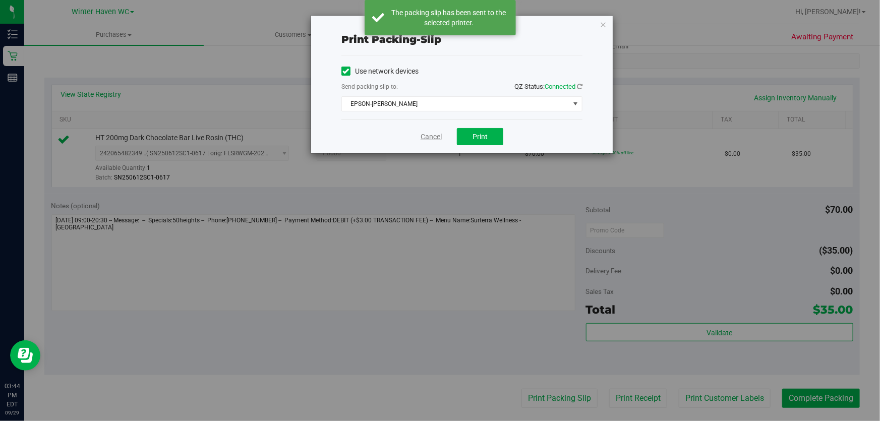
click at [429, 134] on link "Cancel" at bounding box center [431, 137] width 21 height 11
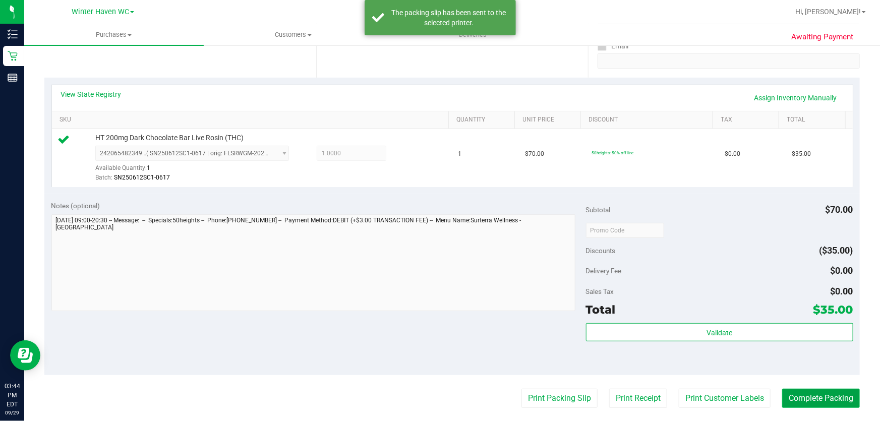
click at [819, 397] on button "Complete Packing" at bounding box center [821, 398] width 78 height 19
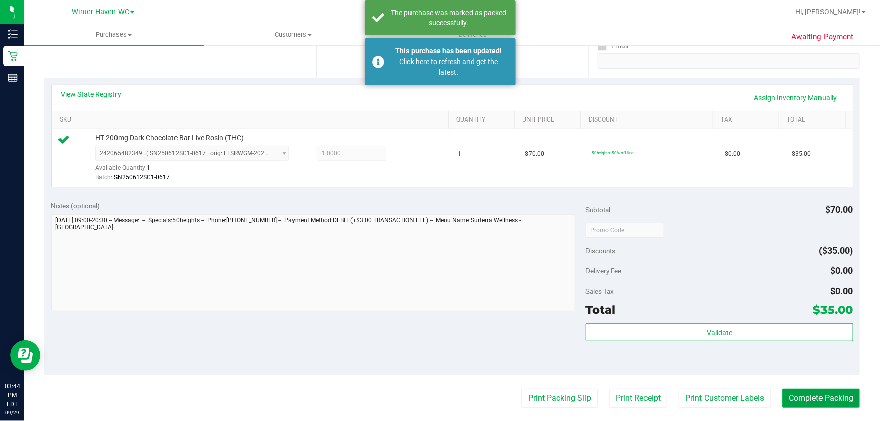
click at [815, 398] on button "Complete Packing" at bounding box center [821, 398] width 78 height 19
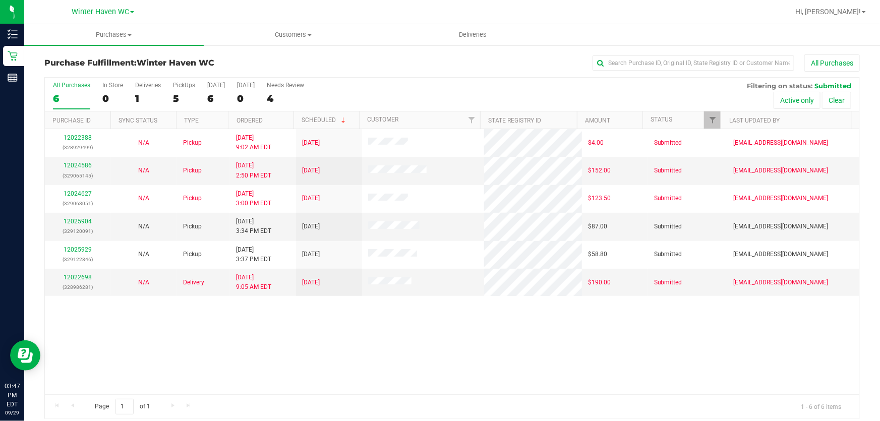
click at [492, 90] on div "All Purchases 6 In Store 0 Deliveries 1 PickUps 5 [DATE] 6 [DATE] 0 Needs Revie…" at bounding box center [452, 95] width 814 height 34
